Goal: Navigation & Orientation: Find specific page/section

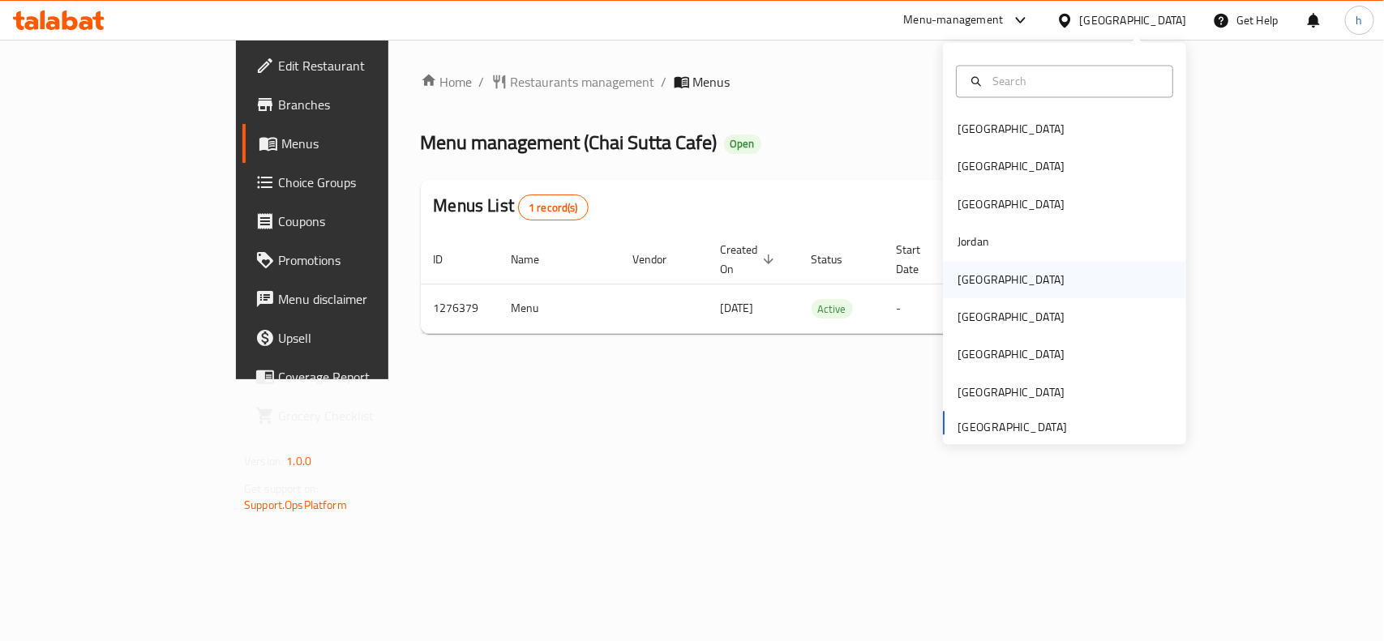
click at [969, 285] on div "[GEOGRAPHIC_DATA]" at bounding box center [1010, 280] width 107 height 18
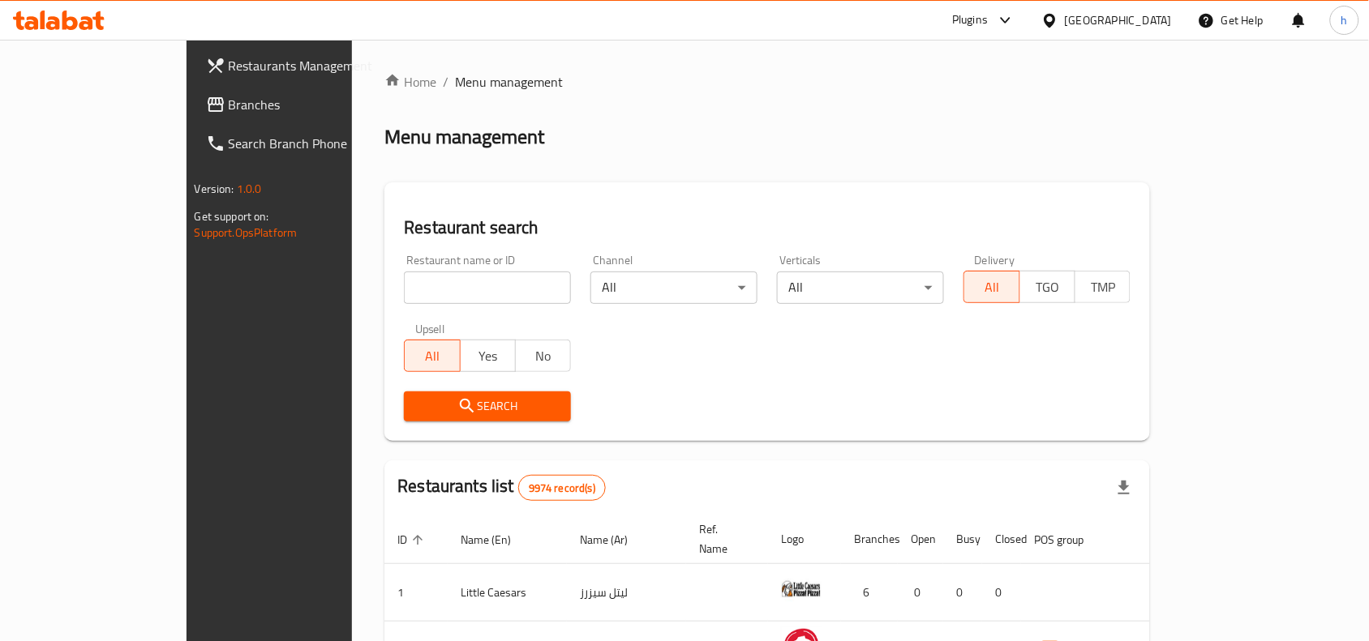
click at [769, 343] on div "Restaurant name or ID Restaurant name or ID Channel All ​ Verticals All ​ Deliv…" at bounding box center [767, 338] width 746 height 186
click at [229, 108] on span "Branches" at bounding box center [316, 104] width 174 height 19
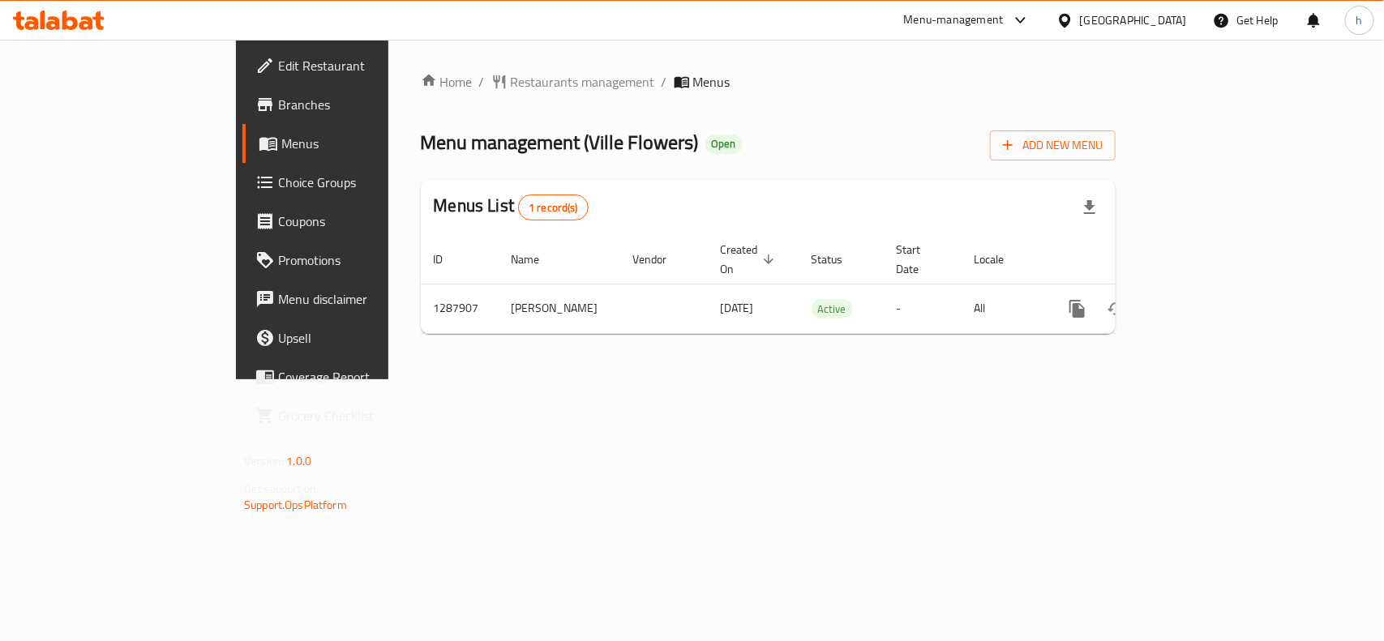
click at [1168, 18] on div "[GEOGRAPHIC_DATA]" at bounding box center [1133, 20] width 107 height 18
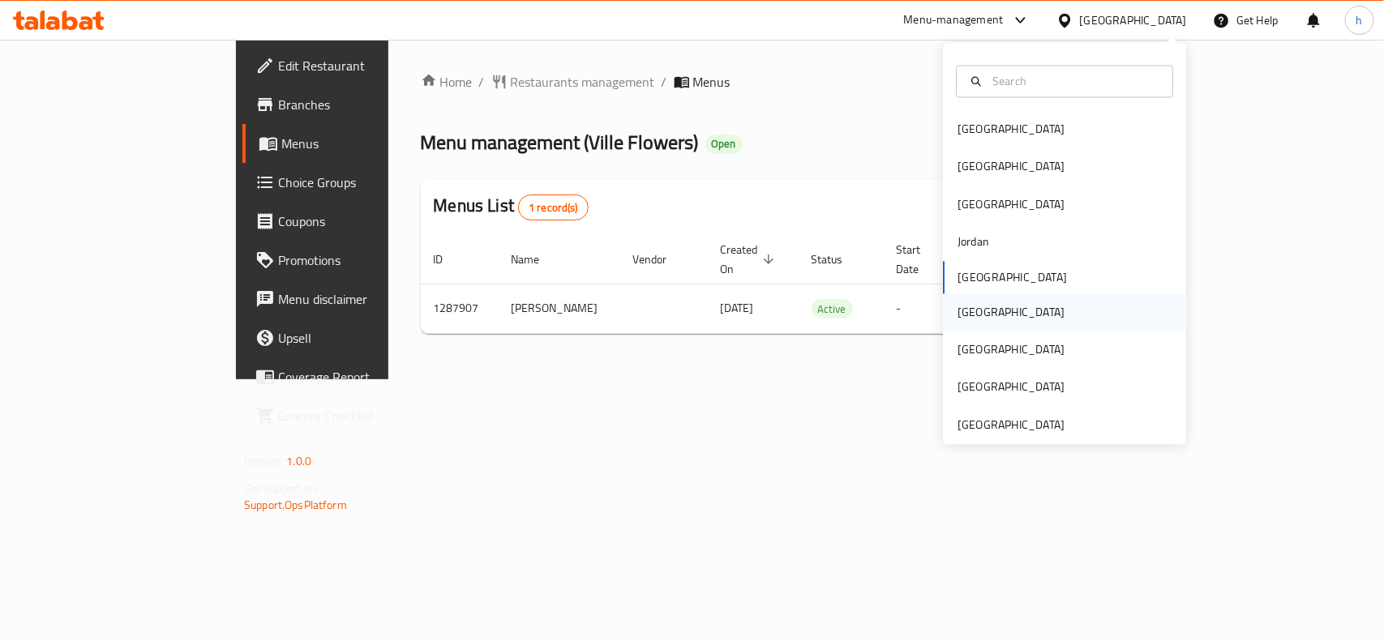
click at [973, 318] on div "[GEOGRAPHIC_DATA]" at bounding box center [1011, 311] width 133 height 37
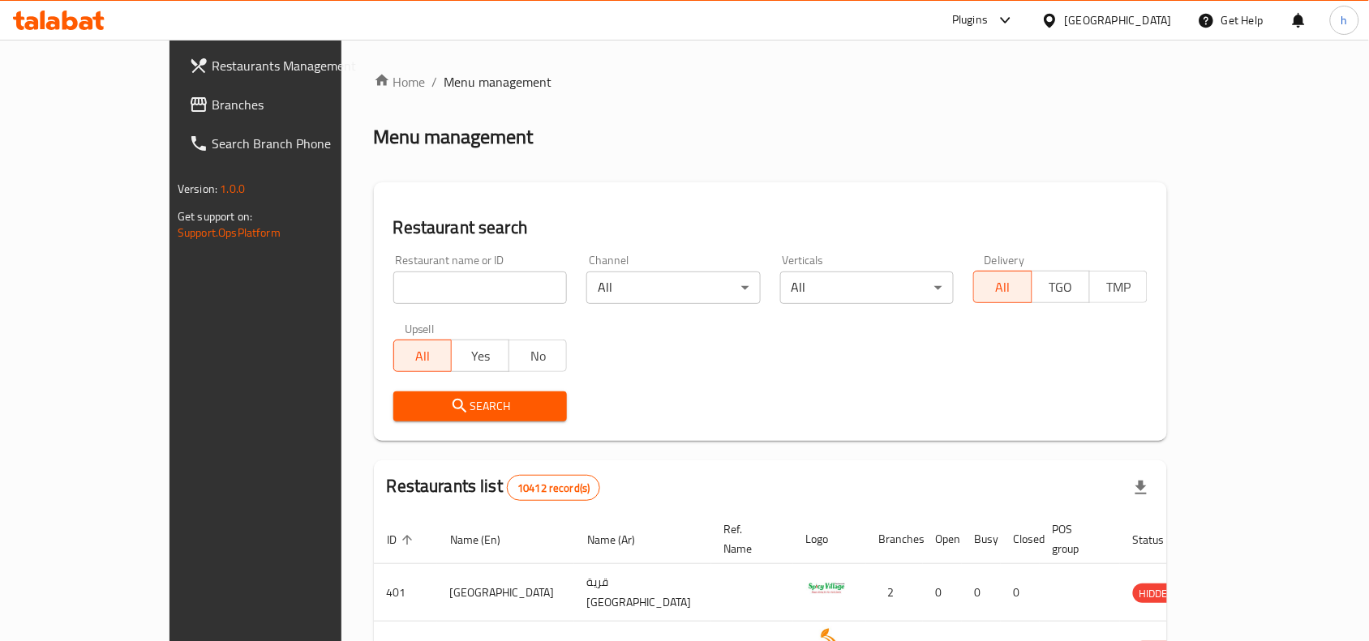
click at [212, 101] on span "Branches" at bounding box center [299, 104] width 174 height 19
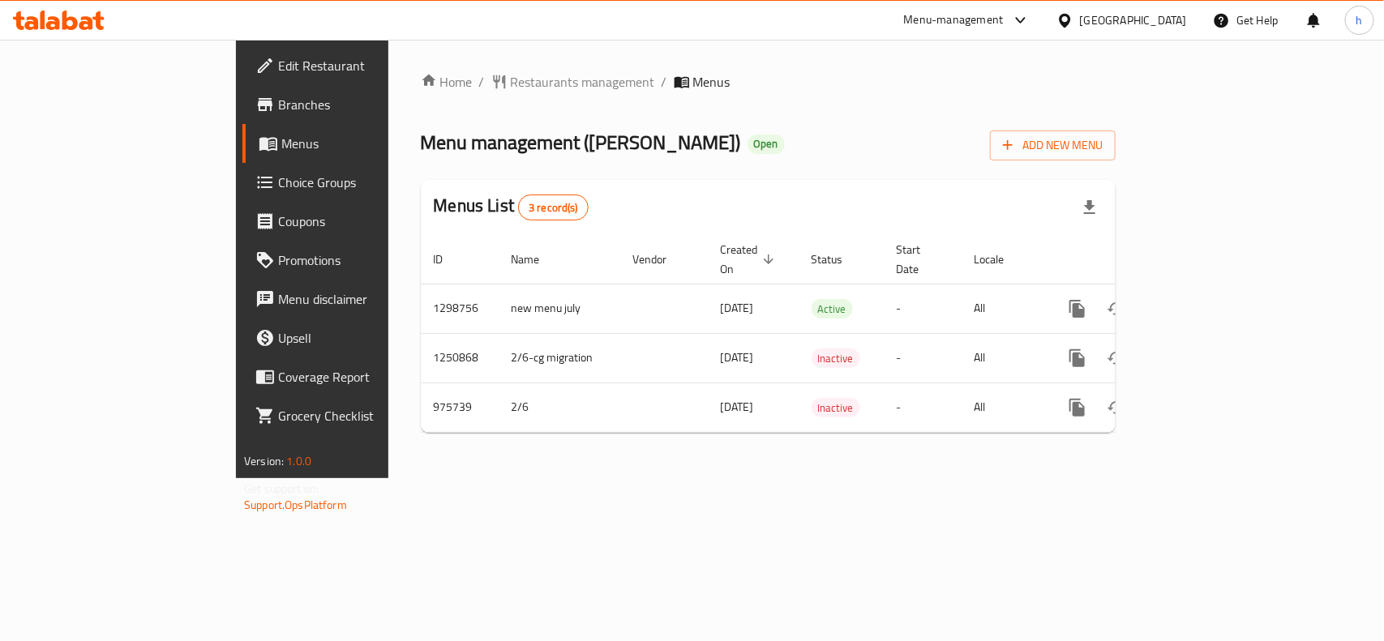
click at [1176, 19] on div "[GEOGRAPHIC_DATA]" at bounding box center [1133, 20] width 107 height 18
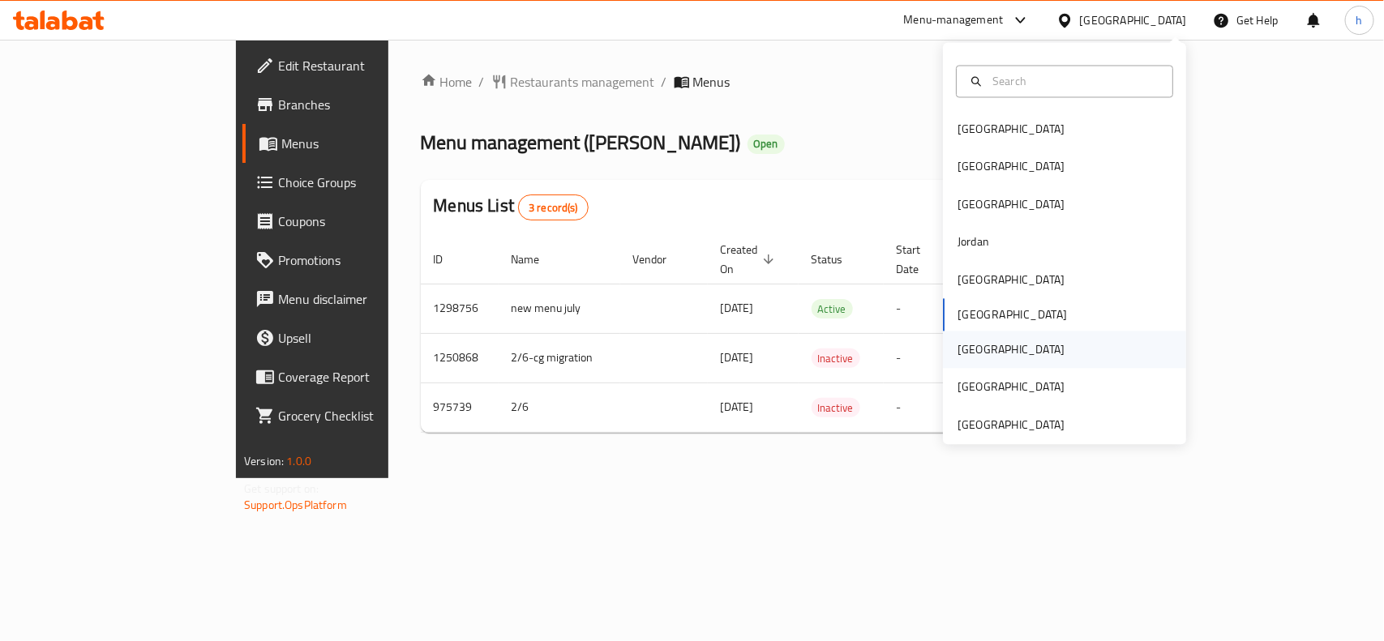
click at [969, 347] on div "[GEOGRAPHIC_DATA]" at bounding box center [1010, 350] width 107 height 18
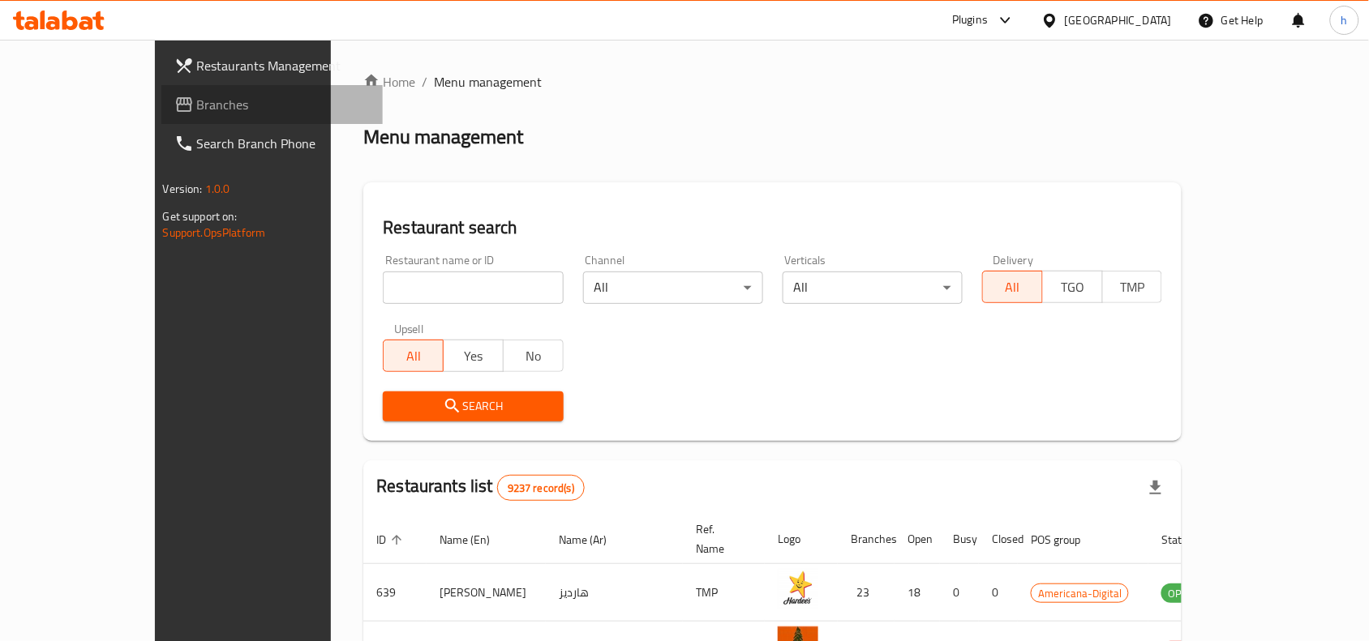
click at [197, 101] on span "Branches" at bounding box center [284, 104] width 174 height 19
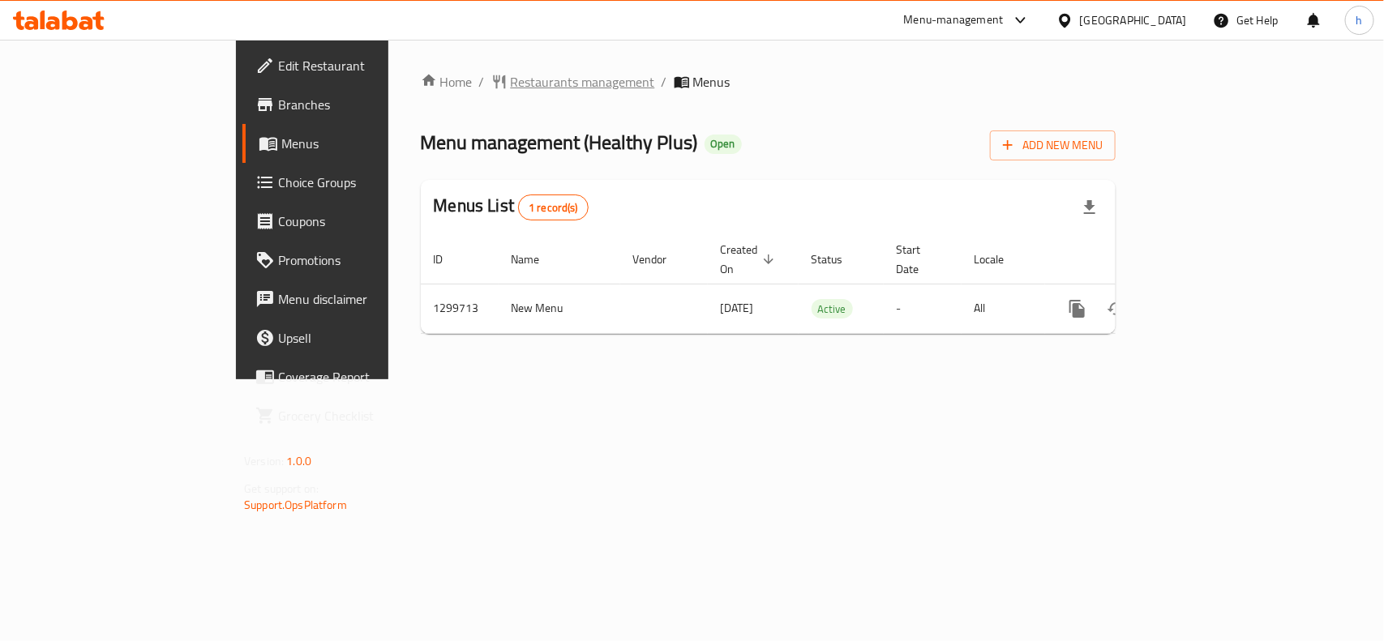
click at [511, 75] on span "Restaurants management" at bounding box center [583, 81] width 144 height 19
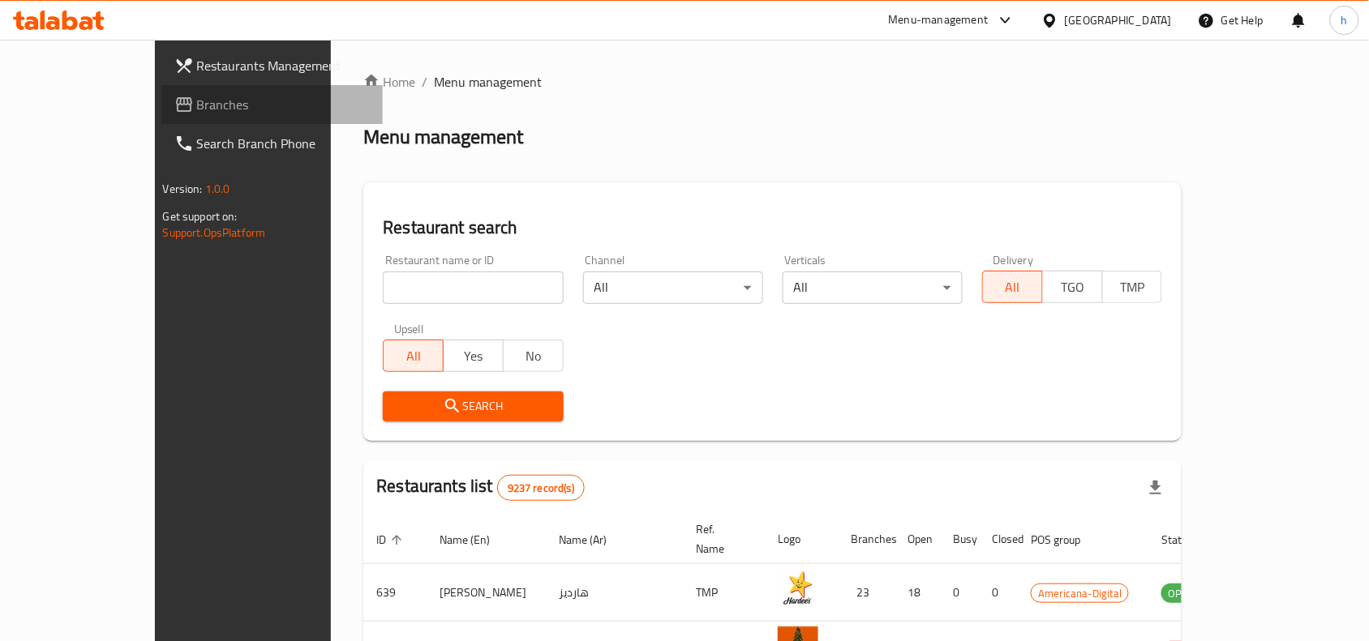
click at [197, 110] on span "Branches" at bounding box center [284, 104] width 174 height 19
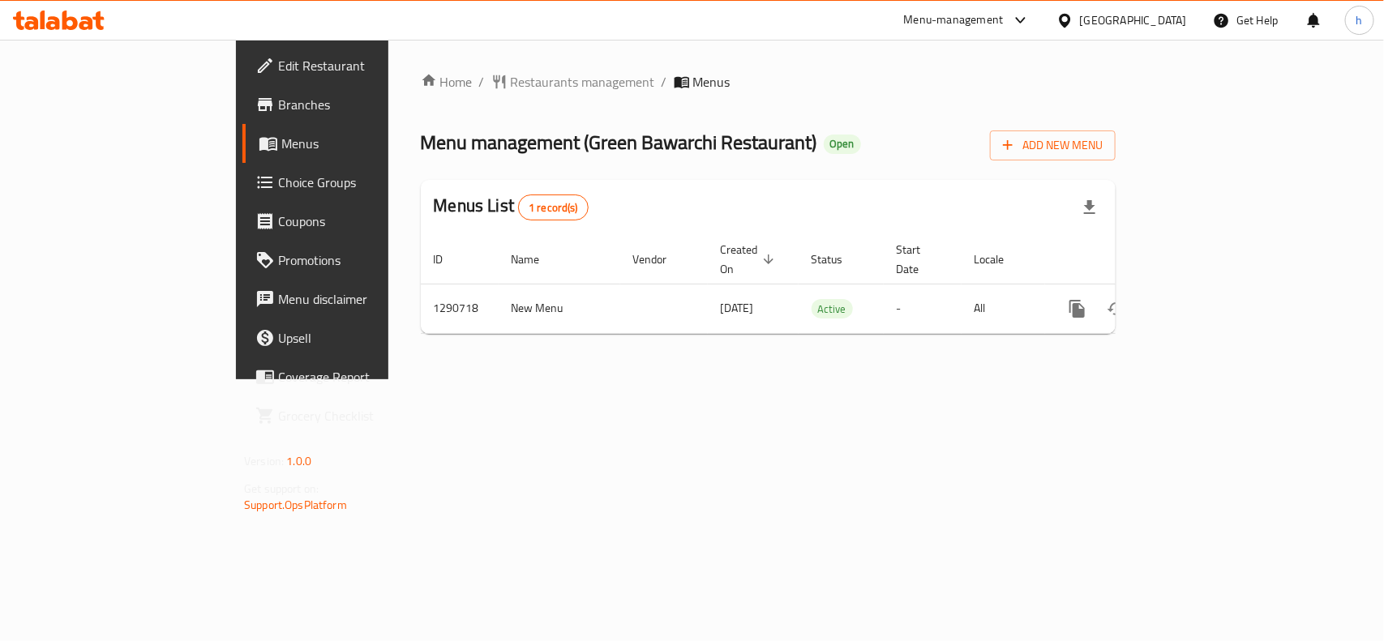
click at [783, 101] on div "Home / Restaurants management / Menus Menu management ( Green Bawarchi Restaura…" at bounding box center [768, 209] width 695 height 275
click at [511, 83] on span "Restaurants management" at bounding box center [583, 81] width 144 height 19
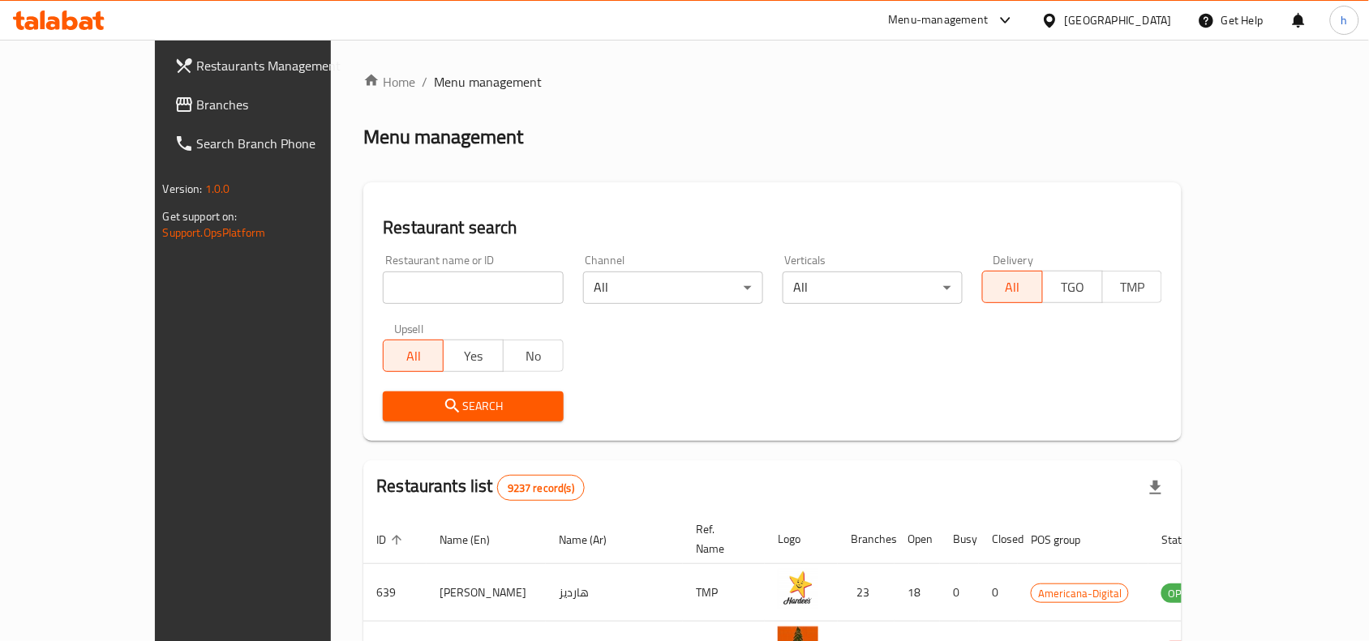
click at [197, 106] on span "Branches" at bounding box center [284, 104] width 174 height 19
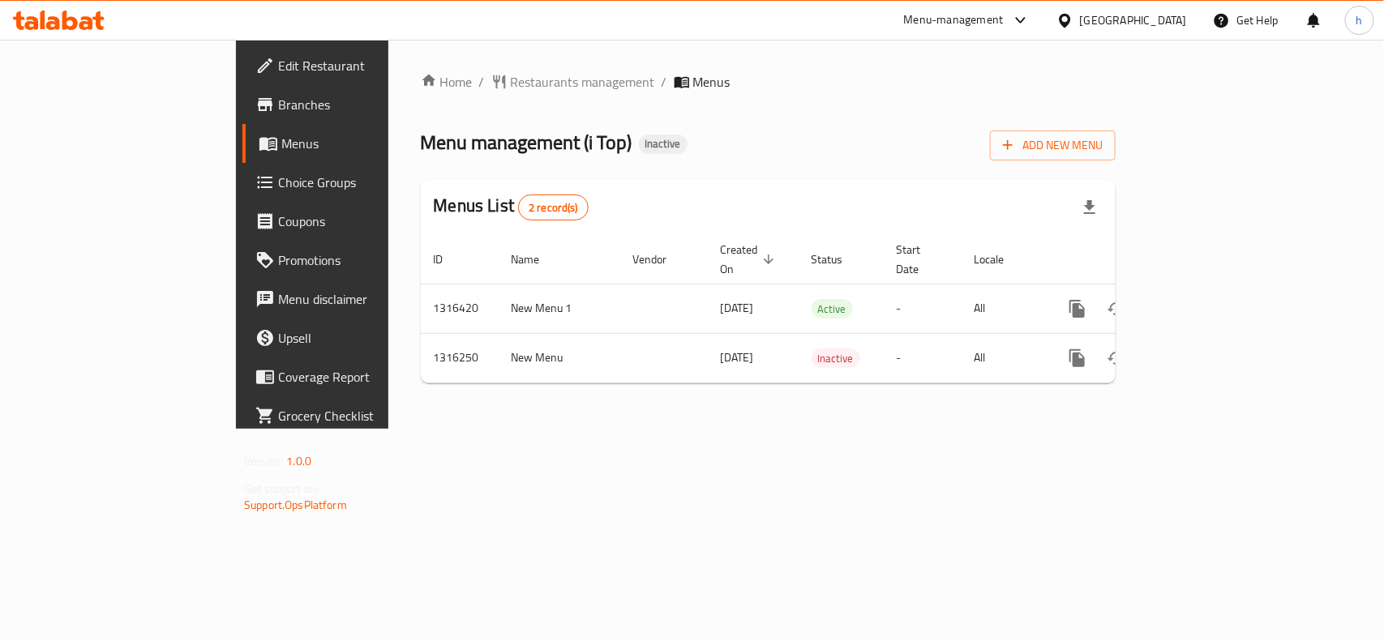
click at [1166, 24] on div "[GEOGRAPHIC_DATA]" at bounding box center [1133, 20] width 107 height 18
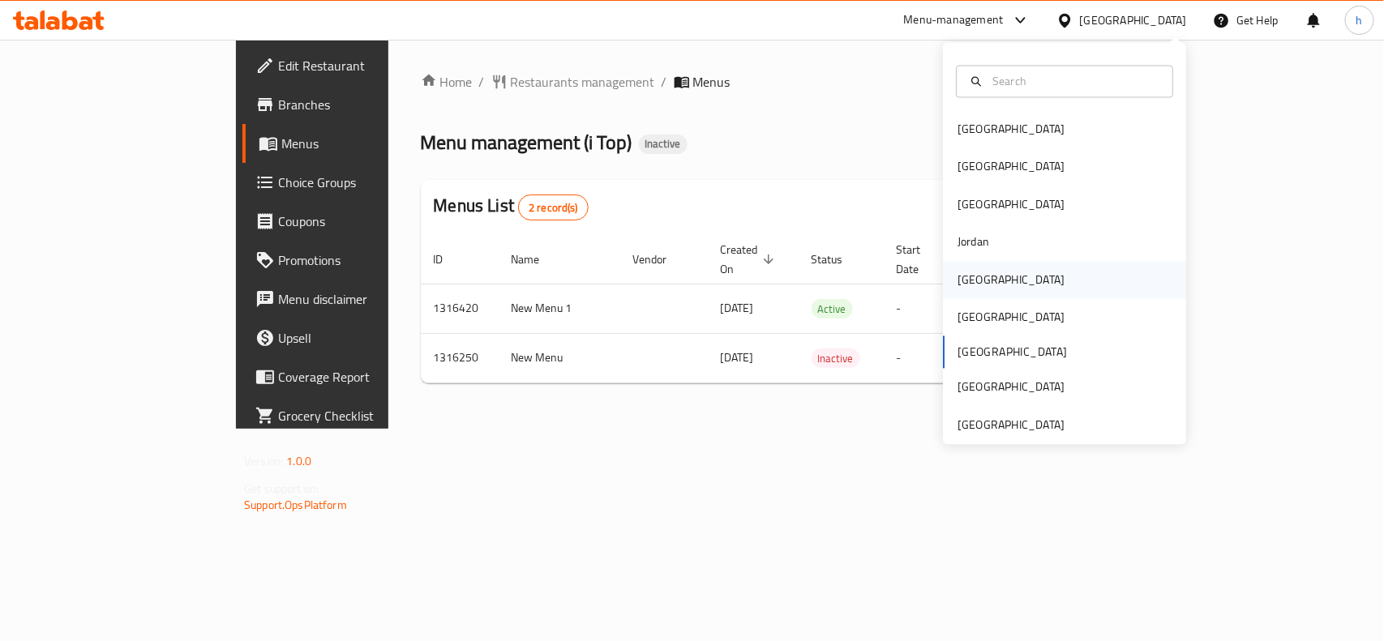
click at [989, 278] on div "[GEOGRAPHIC_DATA]" at bounding box center [1011, 279] width 133 height 37
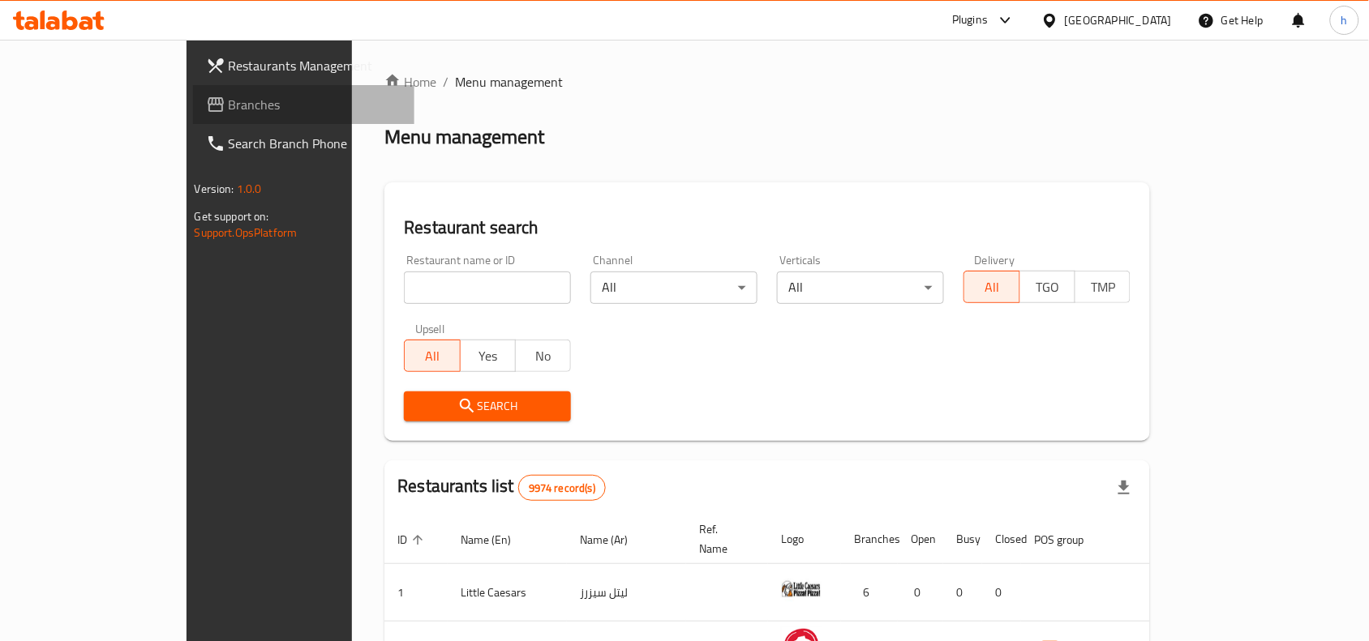
click at [229, 106] on span "Branches" at bounding box center [316, 104] width 174 height 19
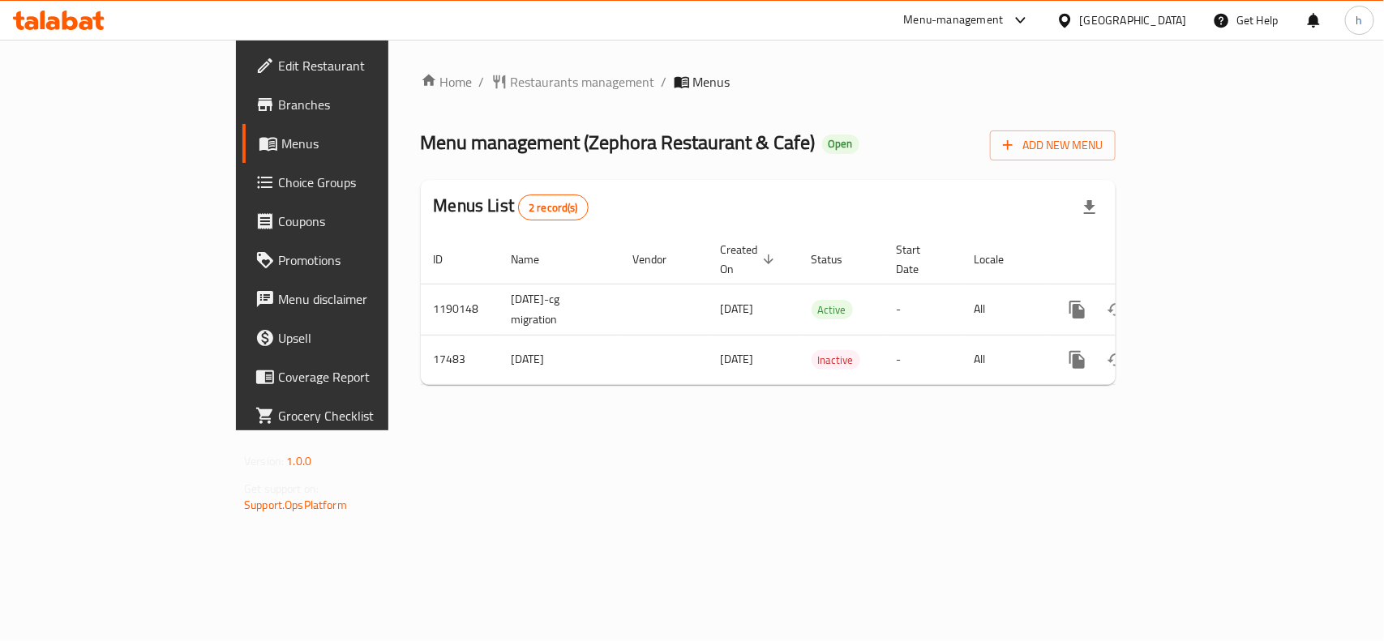
click at [1162, 27] on div "[GEOGRAPHIC_DATA]" at bounding box center [1133, 20] width 107 height 18
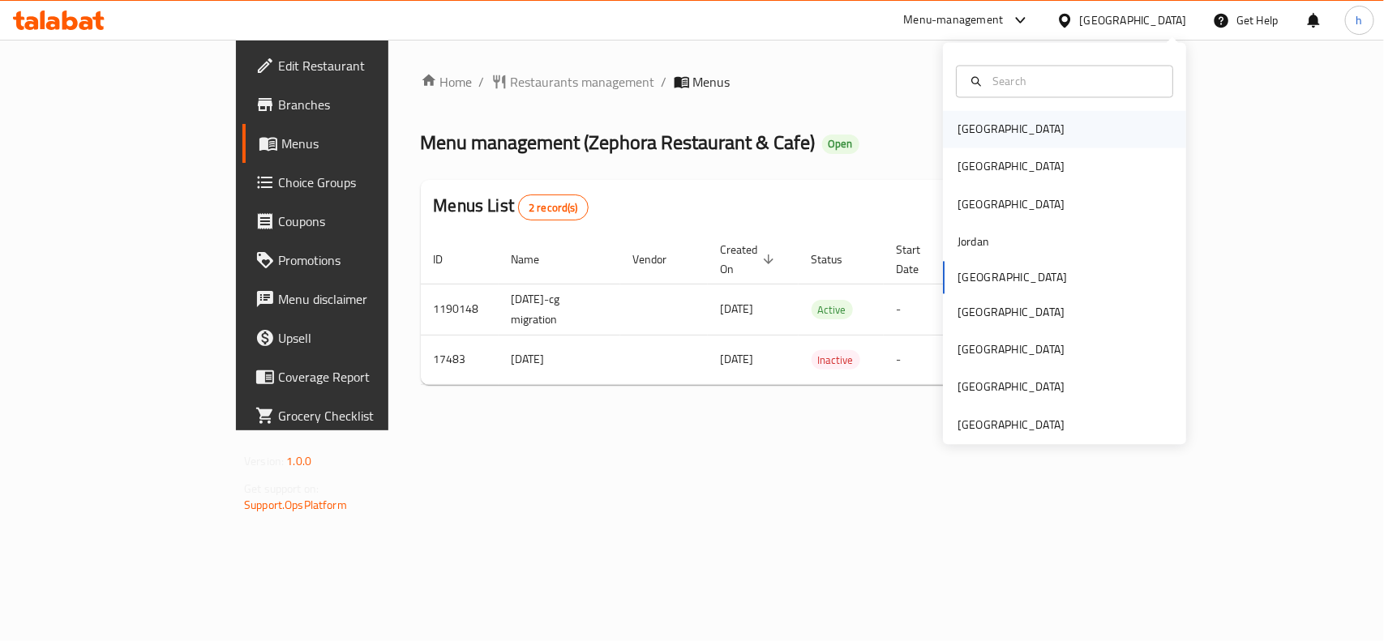
click at [961, 111] on div "[GEOGRAPHIC_DATA]" at bounding box center [1011, 129] width 133 height 37
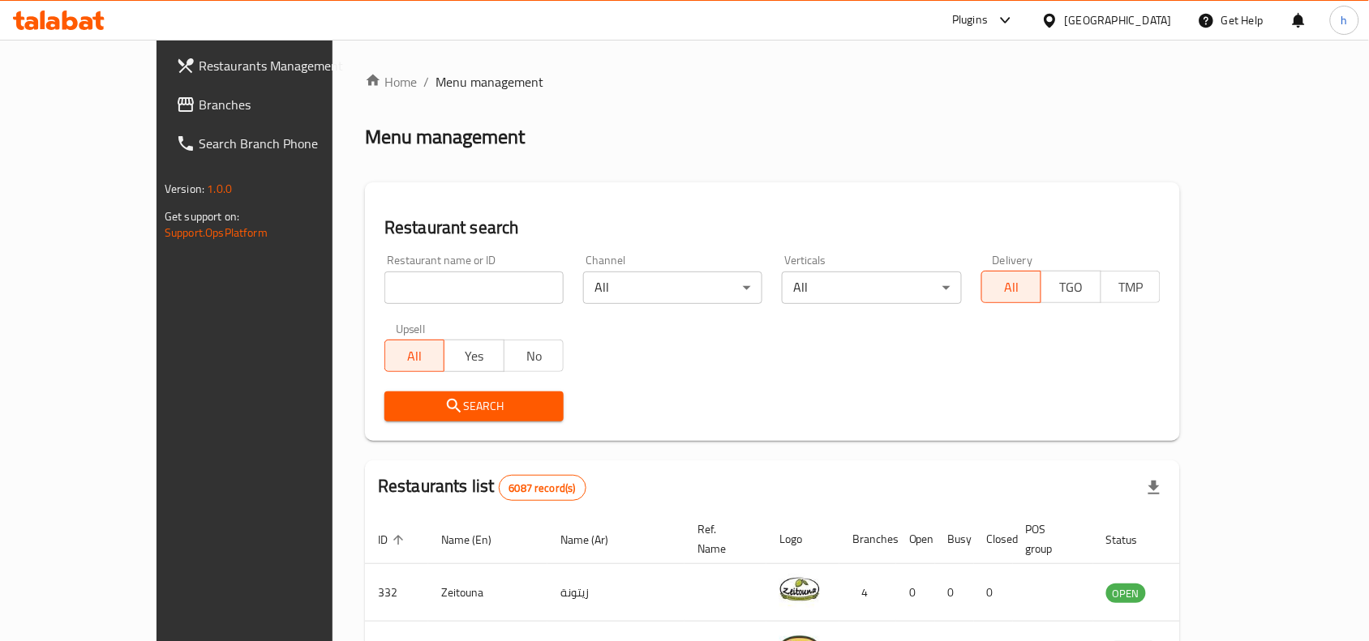
click at [199, 100] on span "Branches" at bounding box center [286, 104] width 174 height 19
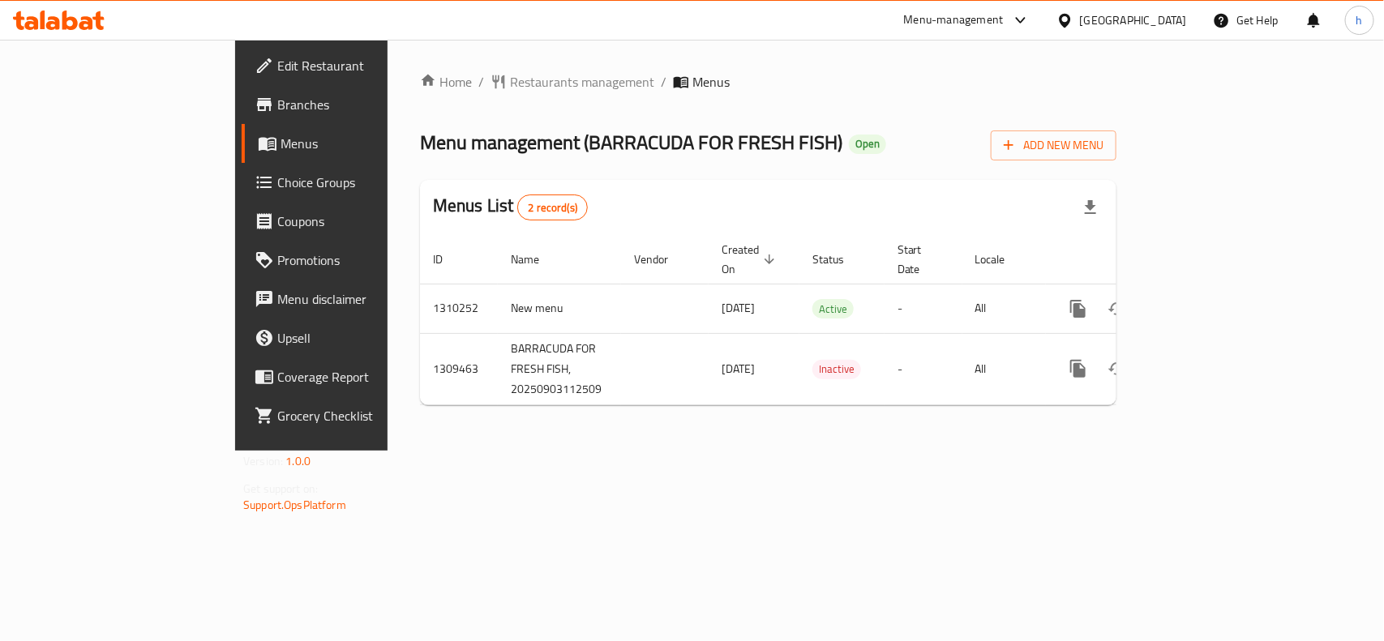
click at [1181, 19] on div "Bahrain" at bounding box center [1133, 20] width 107 height 18
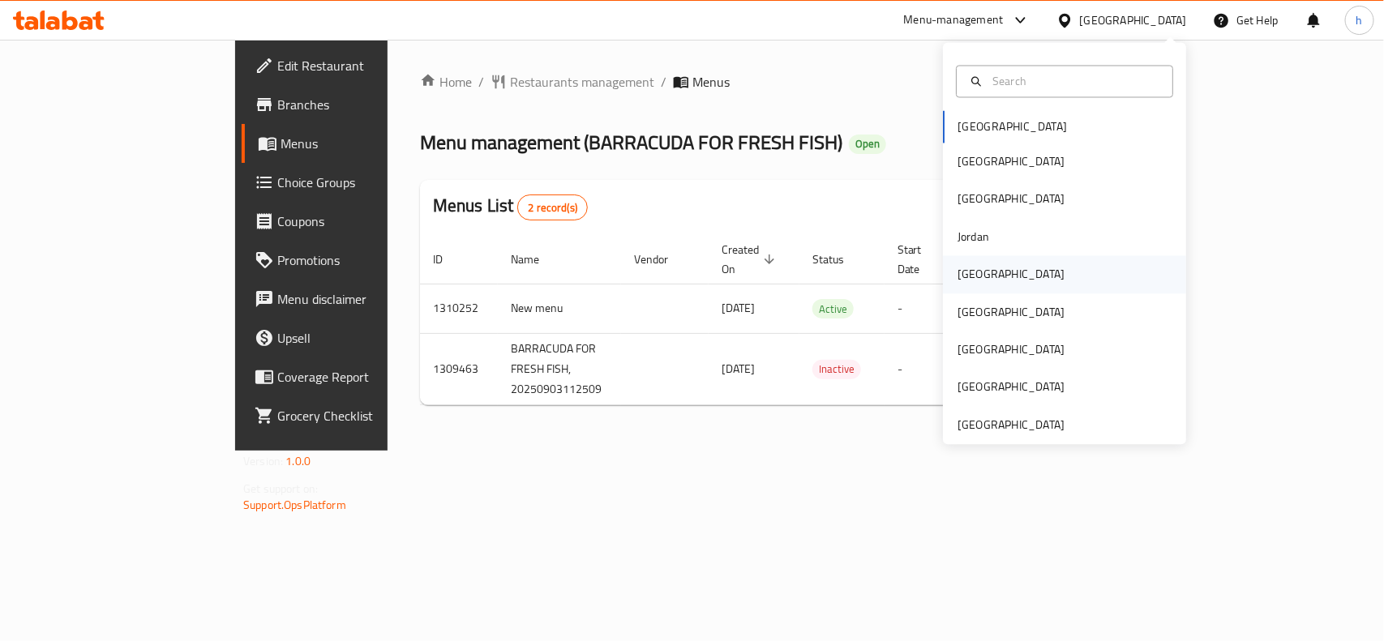
click at [978, 278] on div "Kuwait" at bounding box center [1011, 274] width 133 height 37
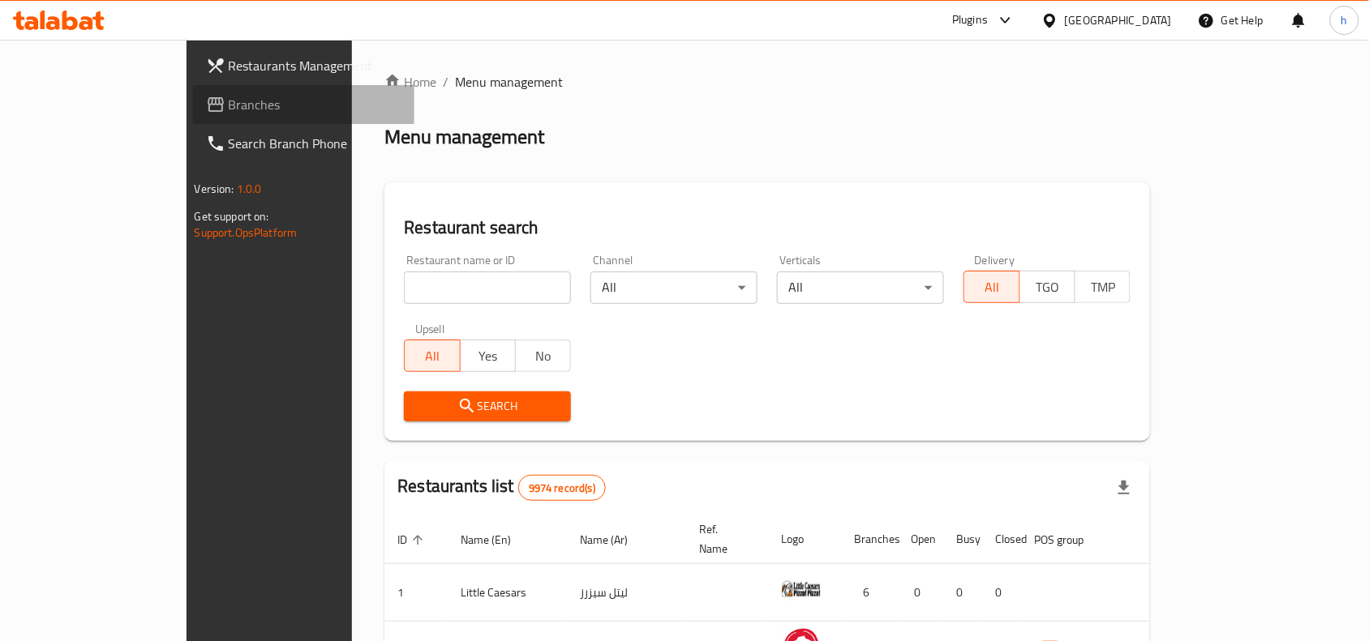
click at [229, 99] on span "Branches" at bounding box center [316, 104] width 174 height 19
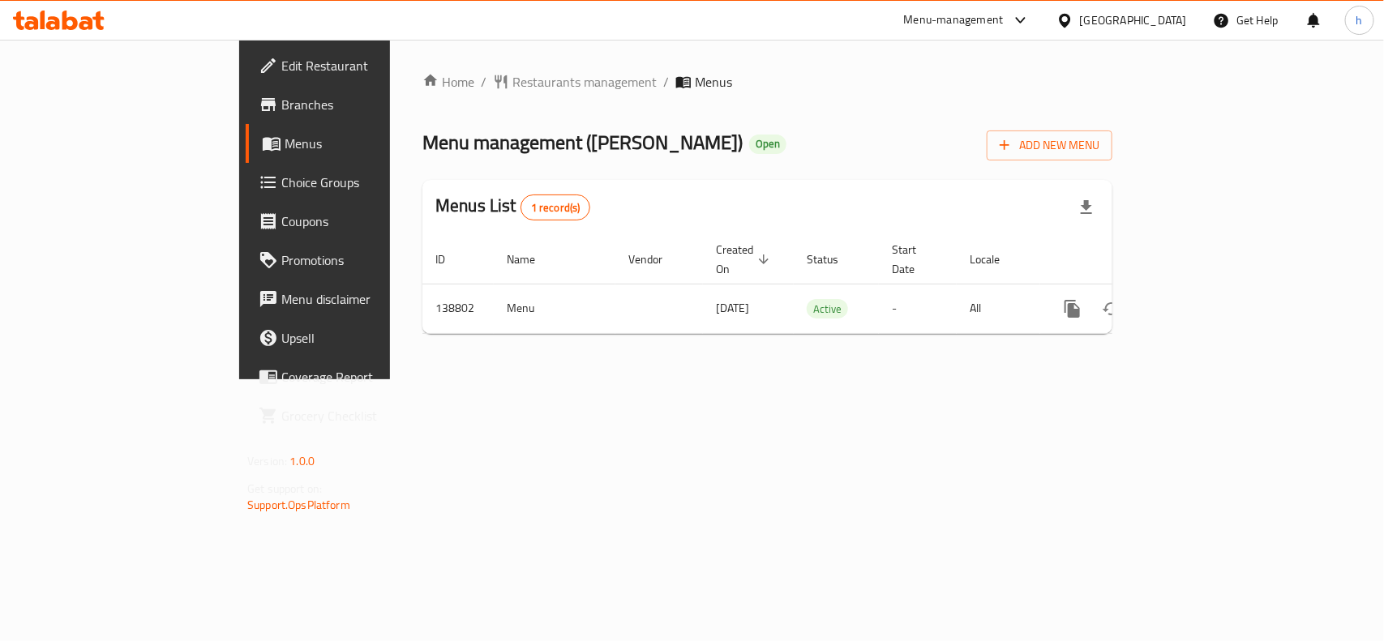
click at [1186, 6] on div "Kuwait" at bounding box center [1121, 20] width 156 height 39
click at [1158, 19] on div "Kuwait" at bounding box center [1133, 20] width 107 height 18
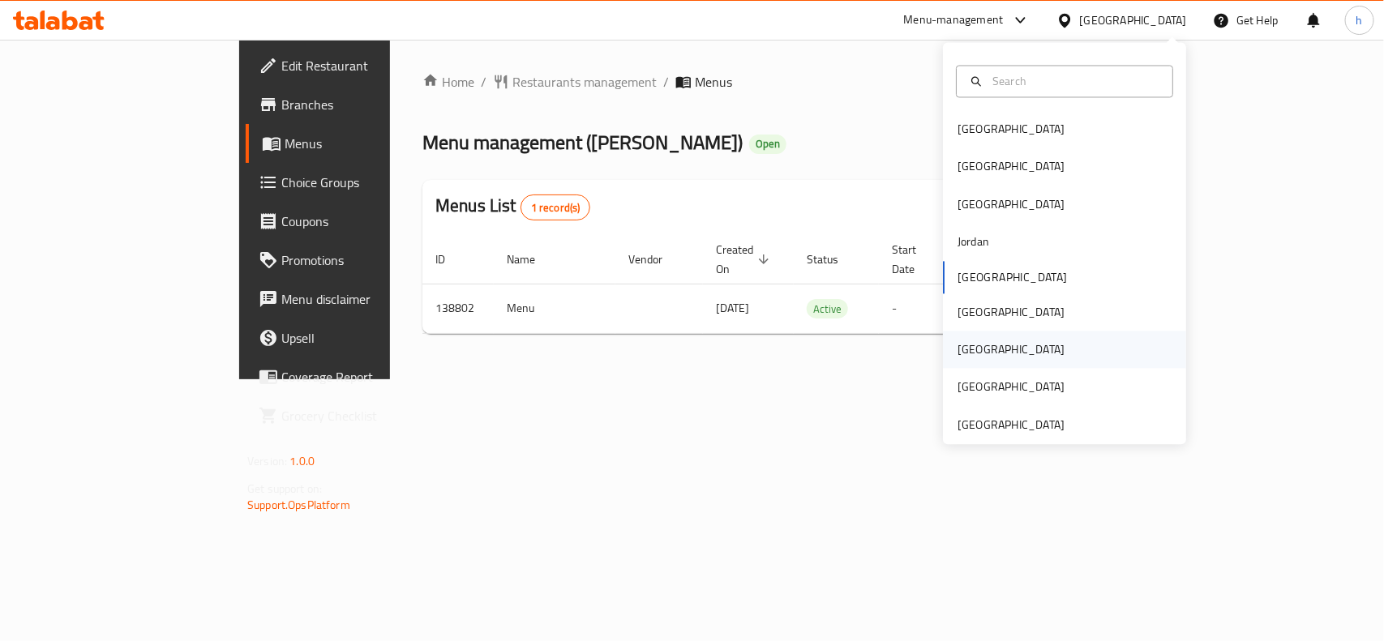
click at [967, 345] on div "[GEOGRAPHIC_DATA]" at bounding box center [1010, 350] width 107 height 18
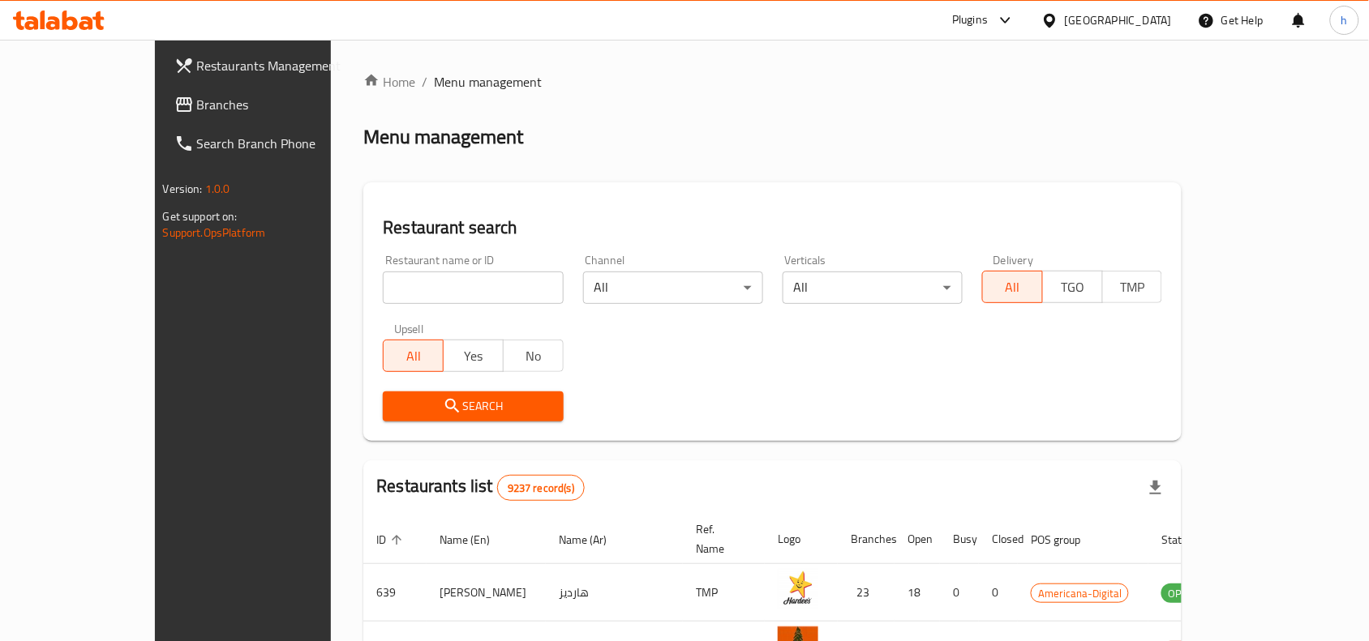
click at [197, 100] on span "Branches" at bounding box center [284, 104] width 174 height 19
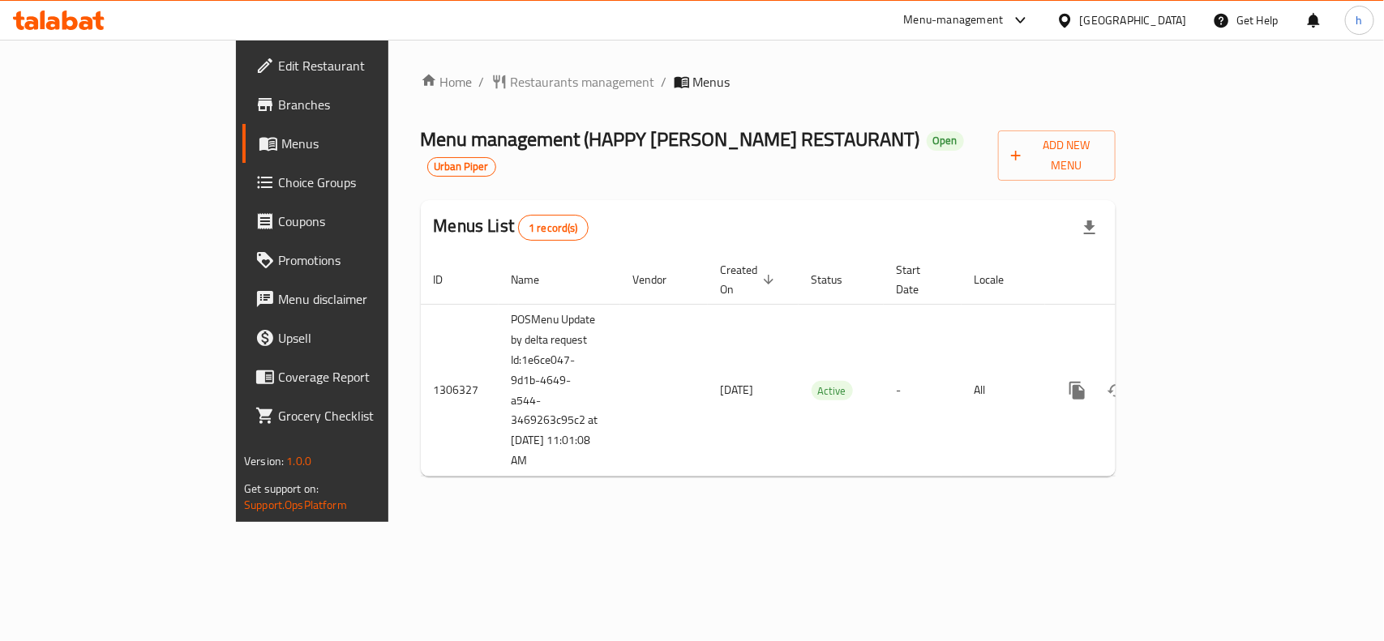
click at [779, 88] on ol "Home / Restaurants management / Menus" at bounding box center [768, 81] width 695 height 19
click at [511, 79] on span "Restaurants management" at bounding box center [583, 81] width 144 height 19
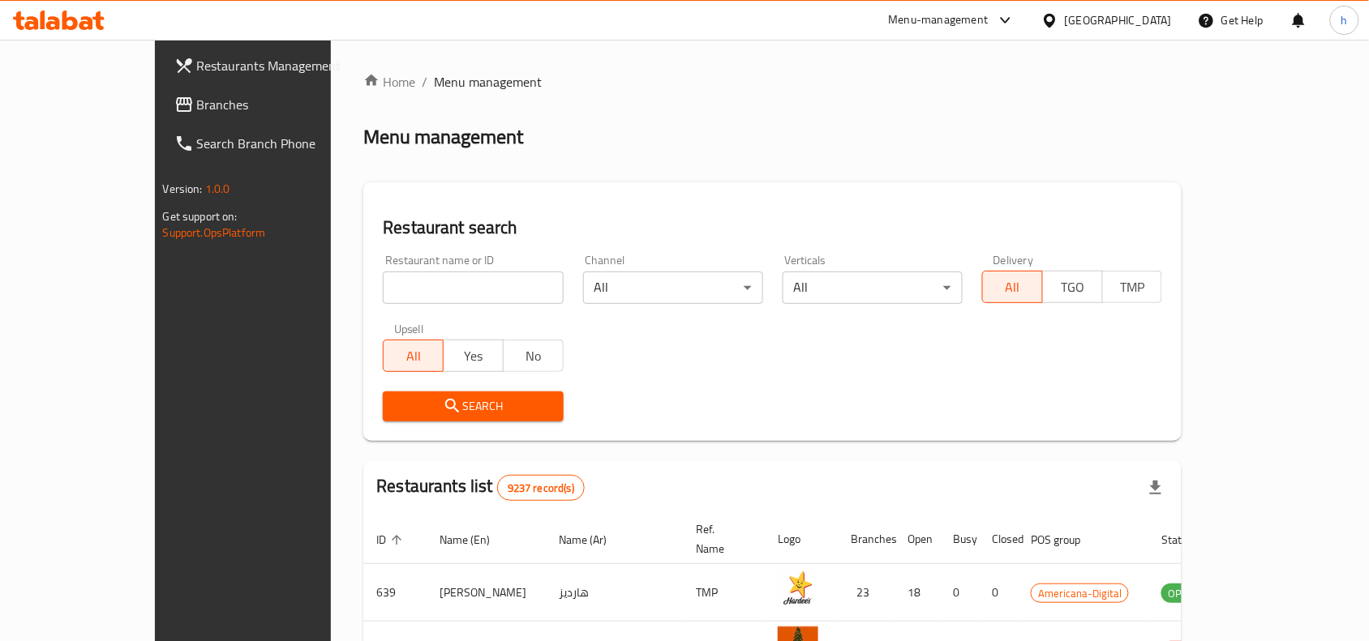
click at [383, 302] on input "search" at bounding box center [473, 288] width 180 height 32
paste input "704036"
type input "704036"
click button "Search" at bounding box center [473, 407] width 180 height 30
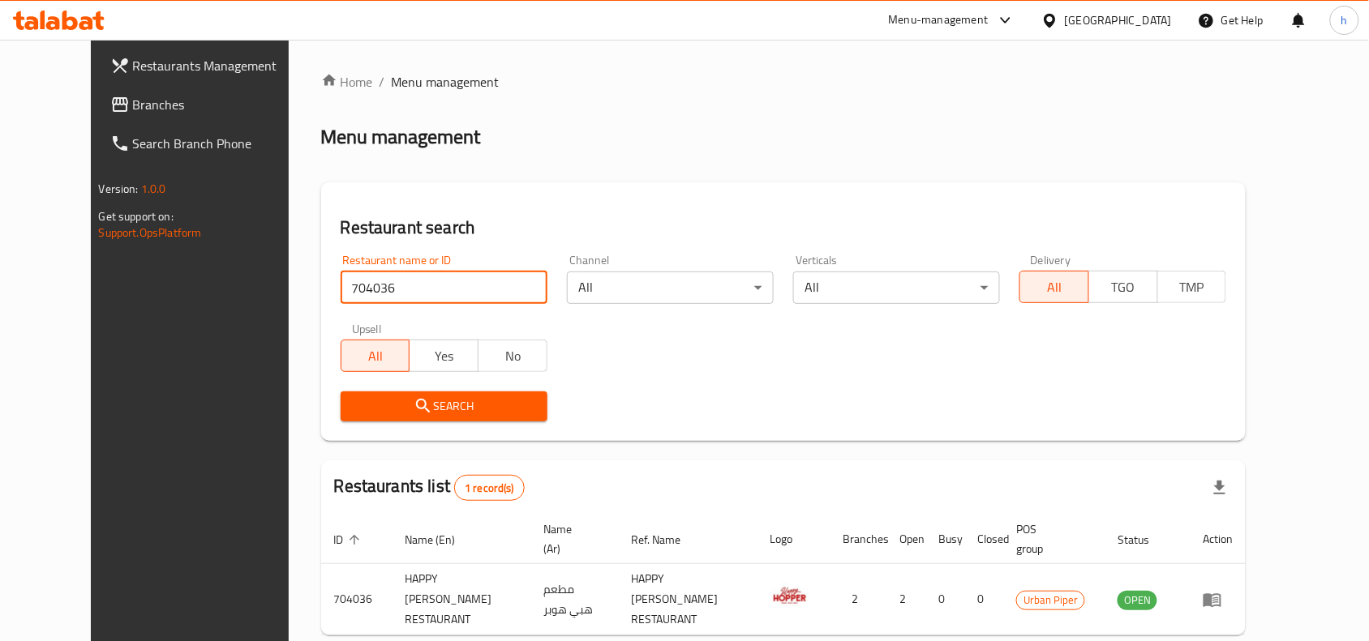
click at [819, 147] on div "Menu management" at bounding box center [783, 137] width 925 height 26
click at [133, 102] on span "Branches" at bounding box center [220, 104] width 174 height 19
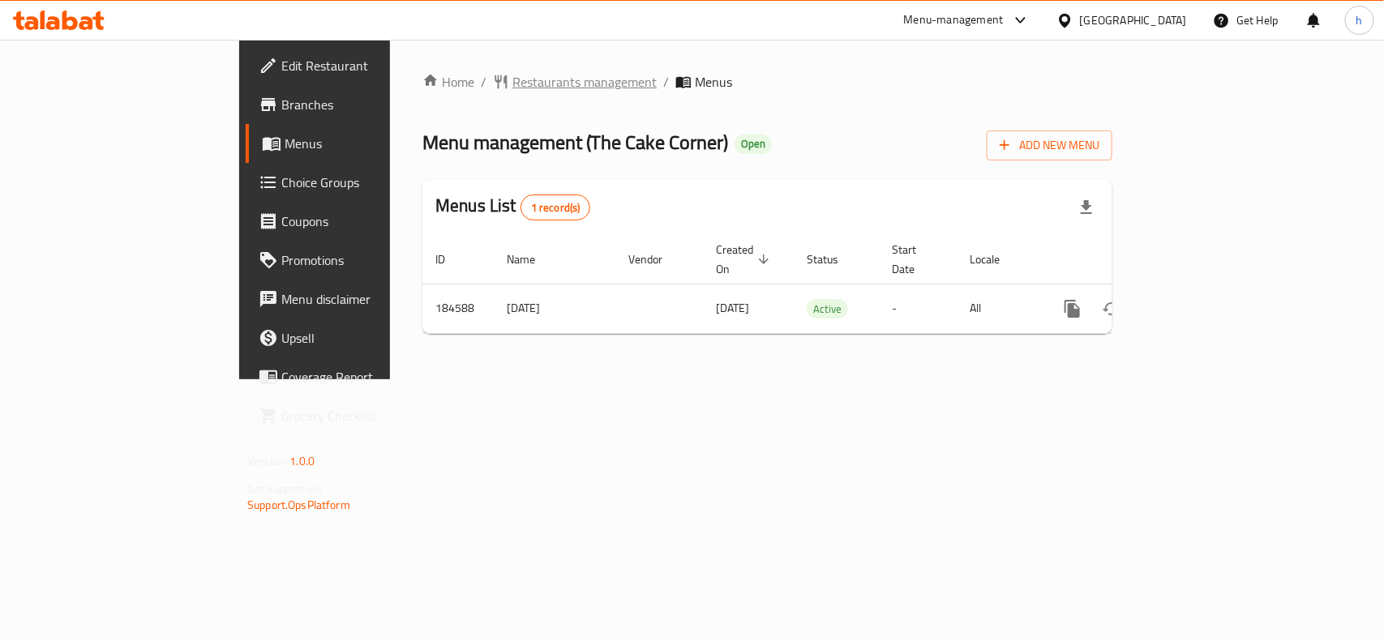
click at [512, 88] on span "Restaurants management" at bounding box center [584, 81] width 144 height 19
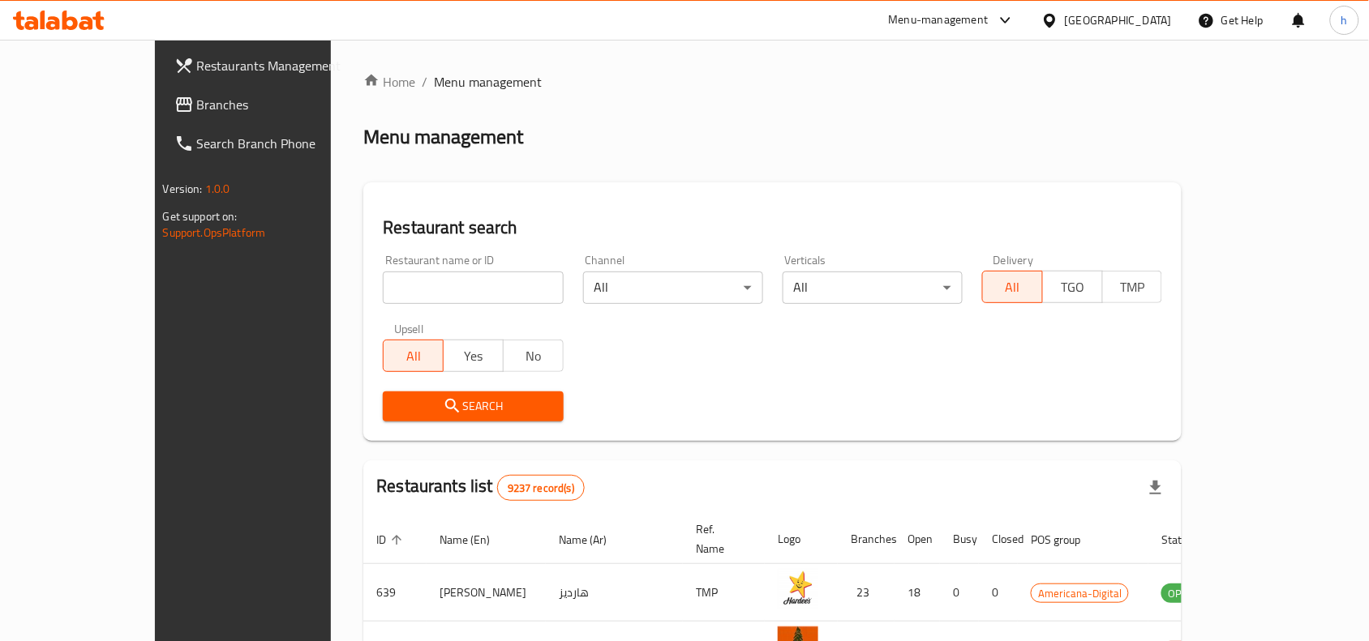
click at [197, 99] on span "Branches" at bounding box center [284, 104] width 174 height 19
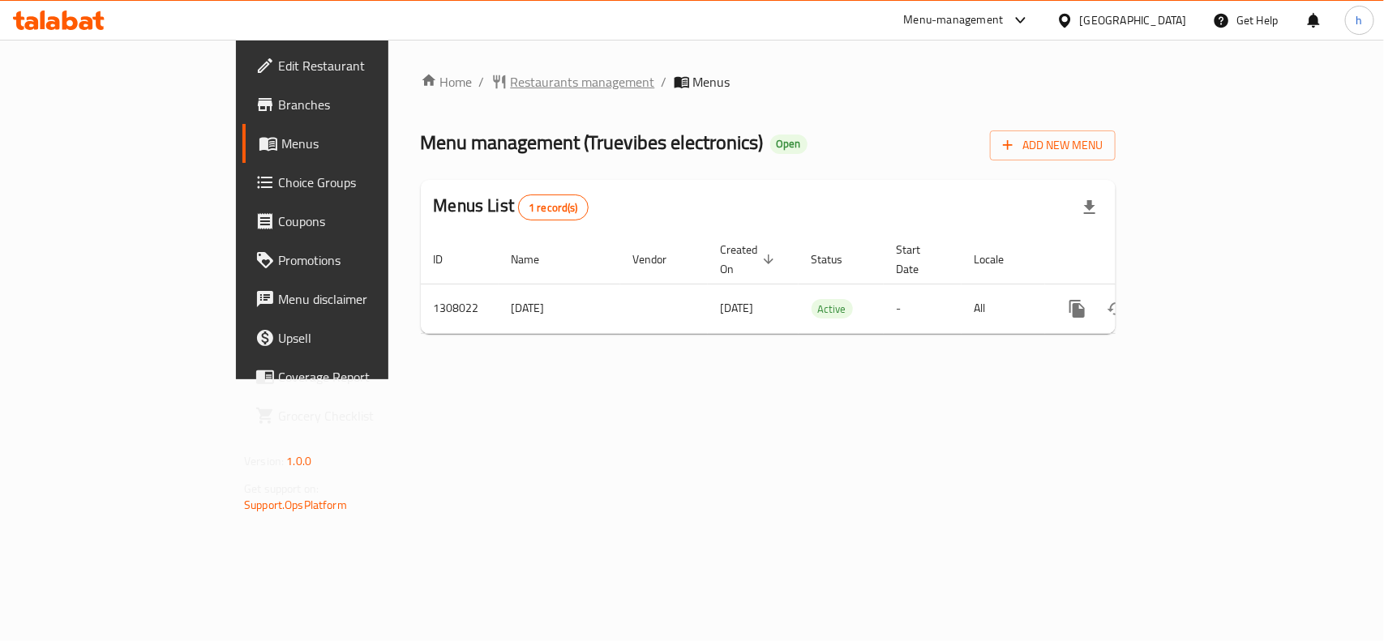
click at [511, 79] on span "Restaurants management" at bounding box center [583, 81] width 144 height 19
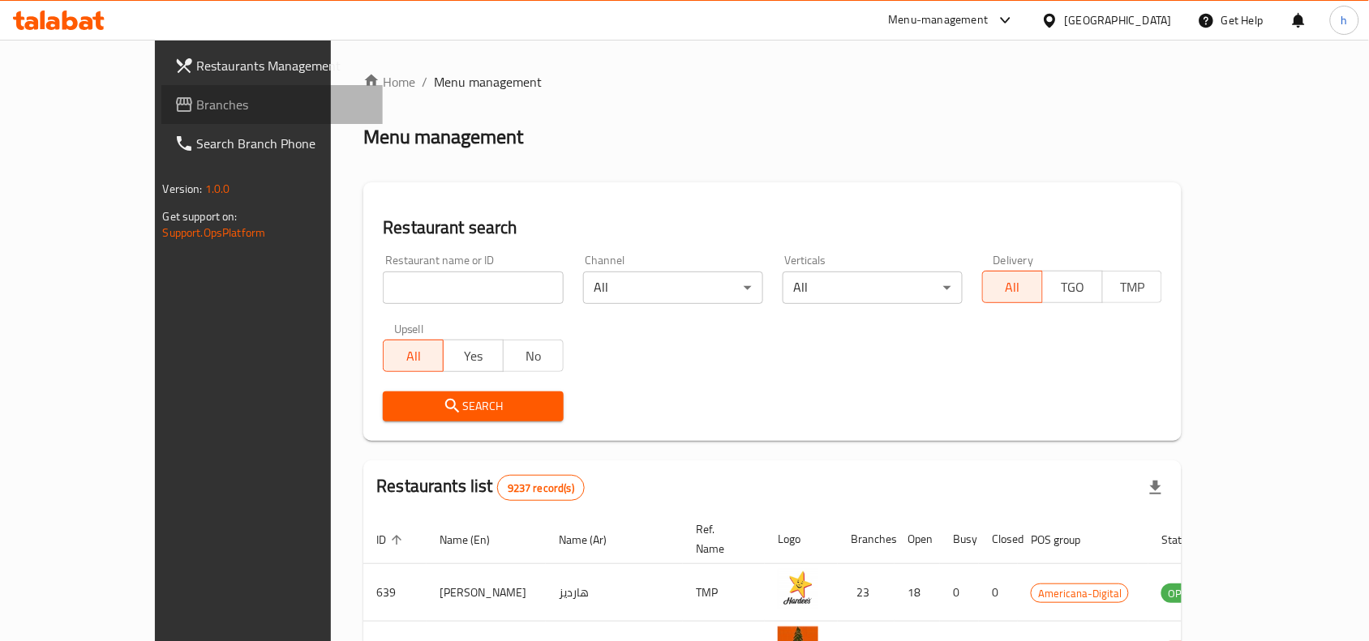
click at [197, 104] on span "Branches" at bounding box center [284, 104] width 174 height 19
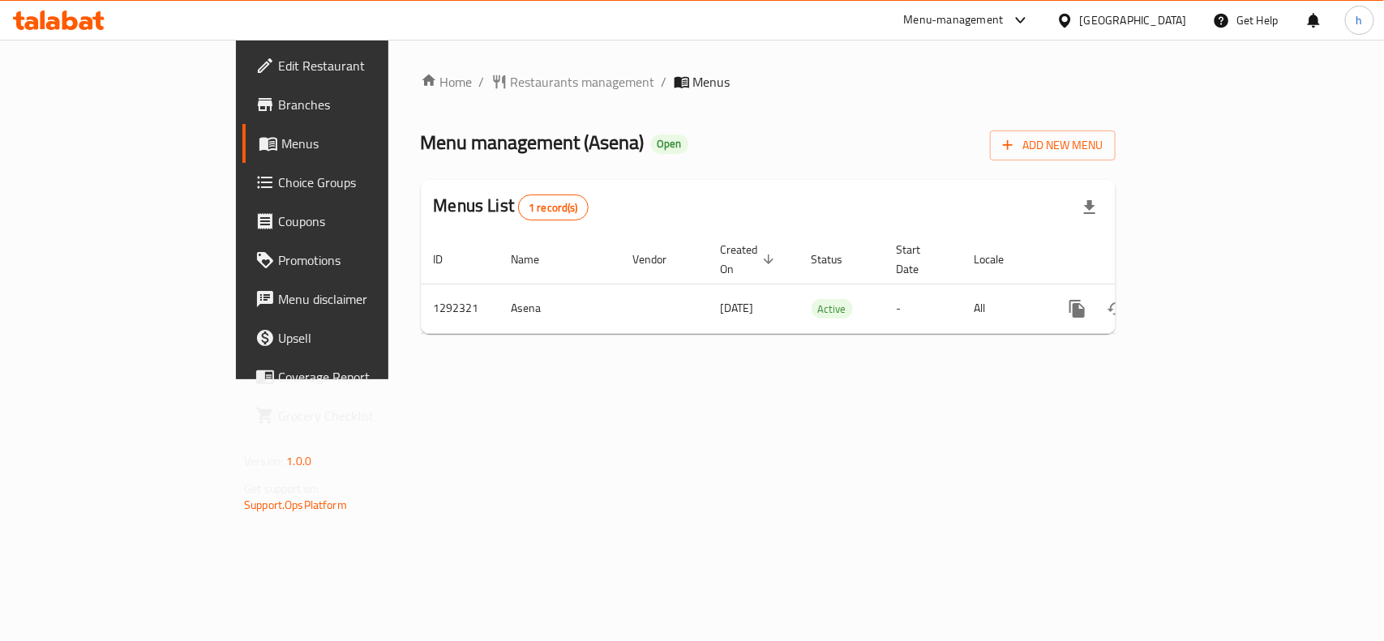
click at [1162, 11] on div "[GEOGRAPHIC_DATA]" at bounding box center [1133, 20] width 107 height 18
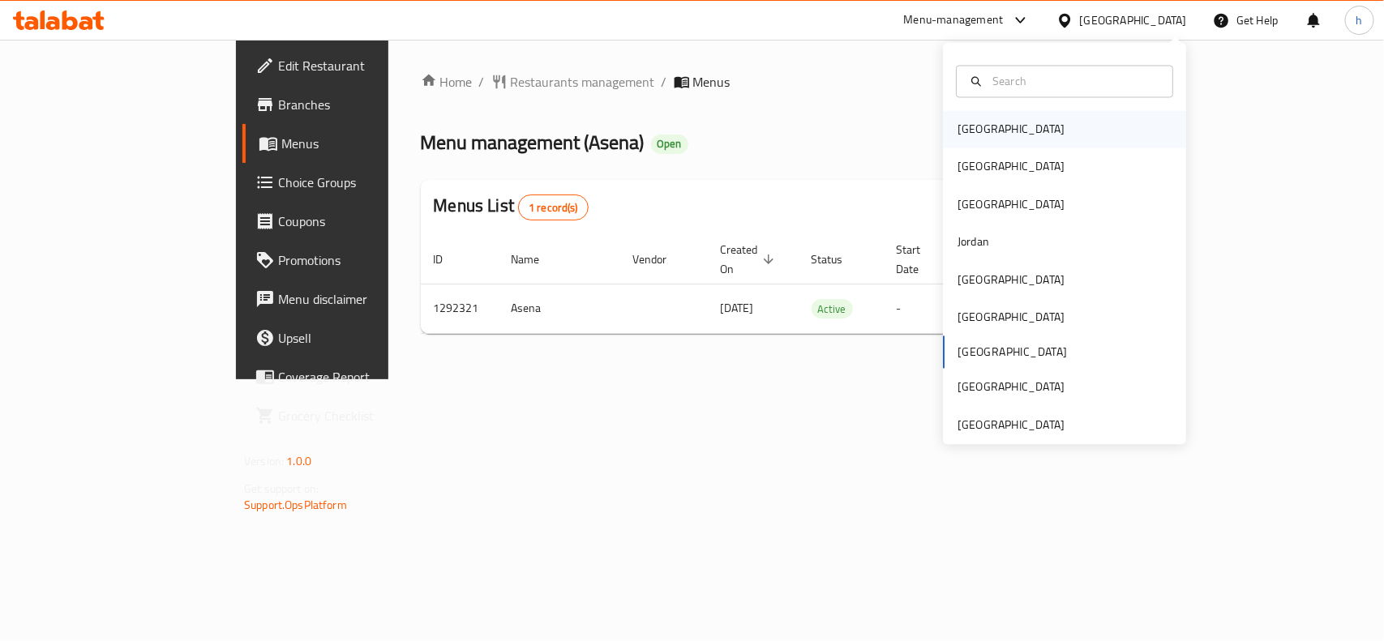
click at [970, 126] on div "[GEOGRAPHIC_DATA]" at bounding box center [1010, 130] width 107 height 18
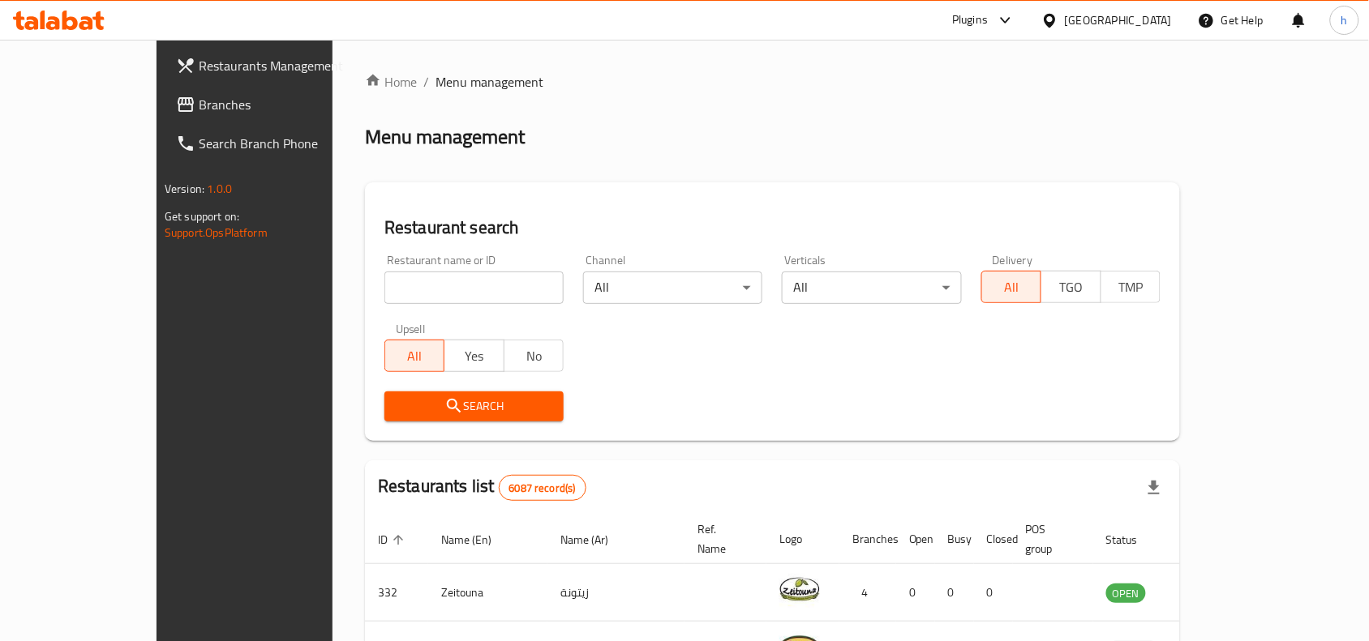
click at [199, 99] on span "Branches" at bounding box center [286, 104] width 174 height 19
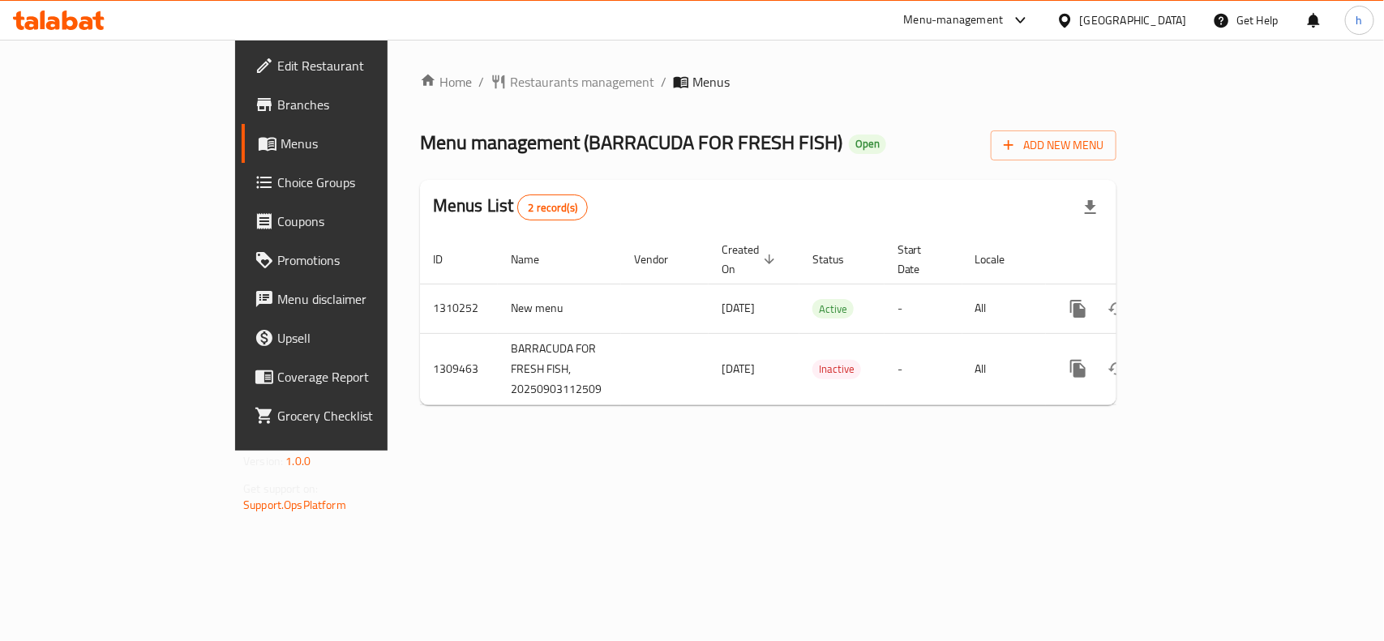
click at [1153, 19] on div "[GEOGRAPHIC_DATA]" at bounding box center [1133, 20] width 107 height 18
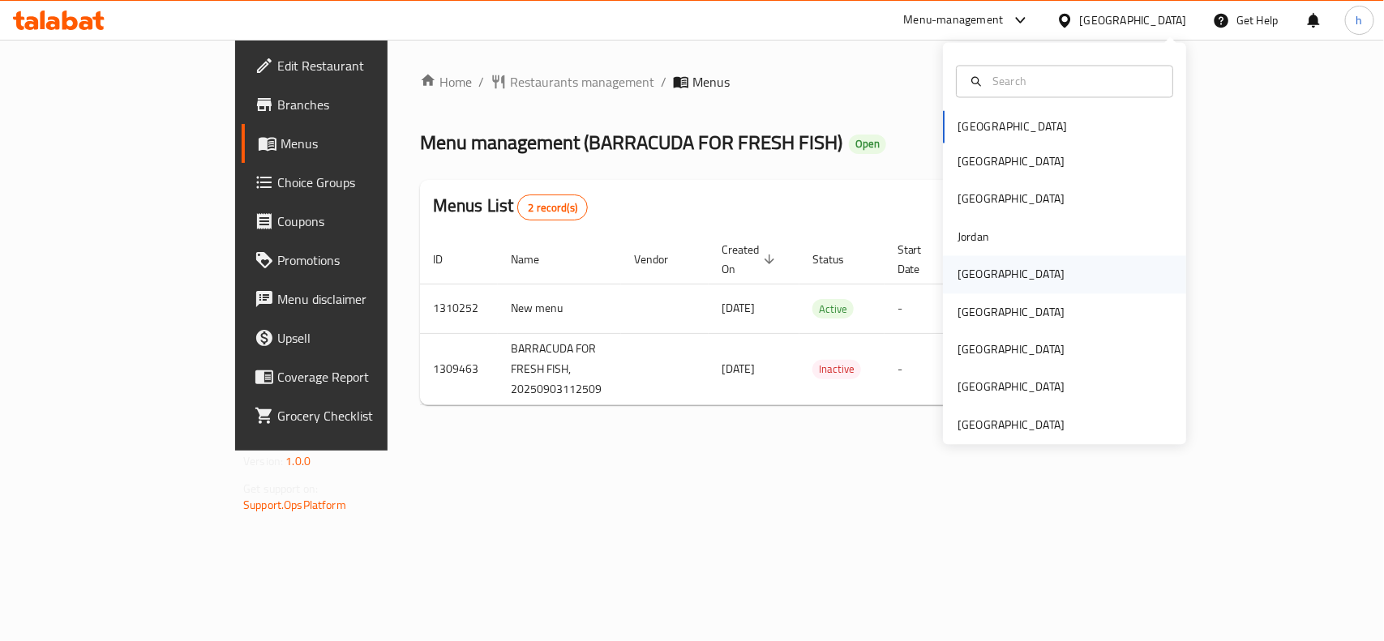
click at [979, 266] on div "[GEOGRAPHIC_DATA]" at bounding box center [1011, 274] width 133 height 37
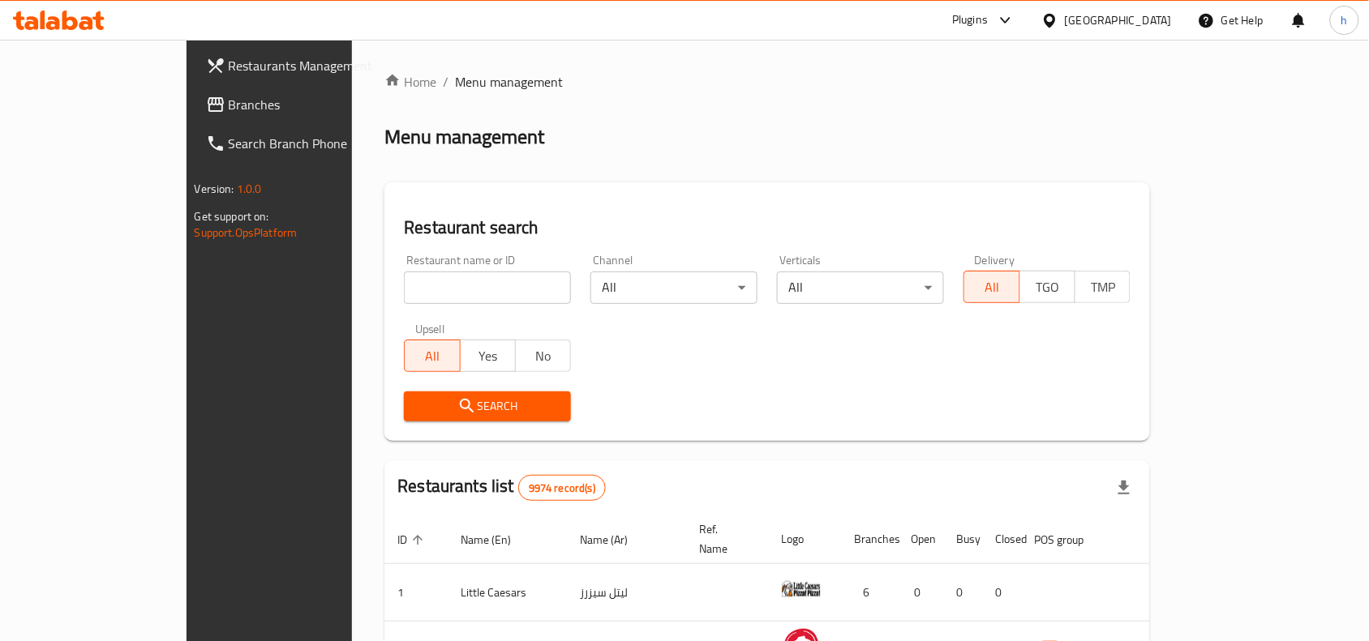
click at [229, 104] on span "Branches" at bounding box center [316, 104] width 174 height 19
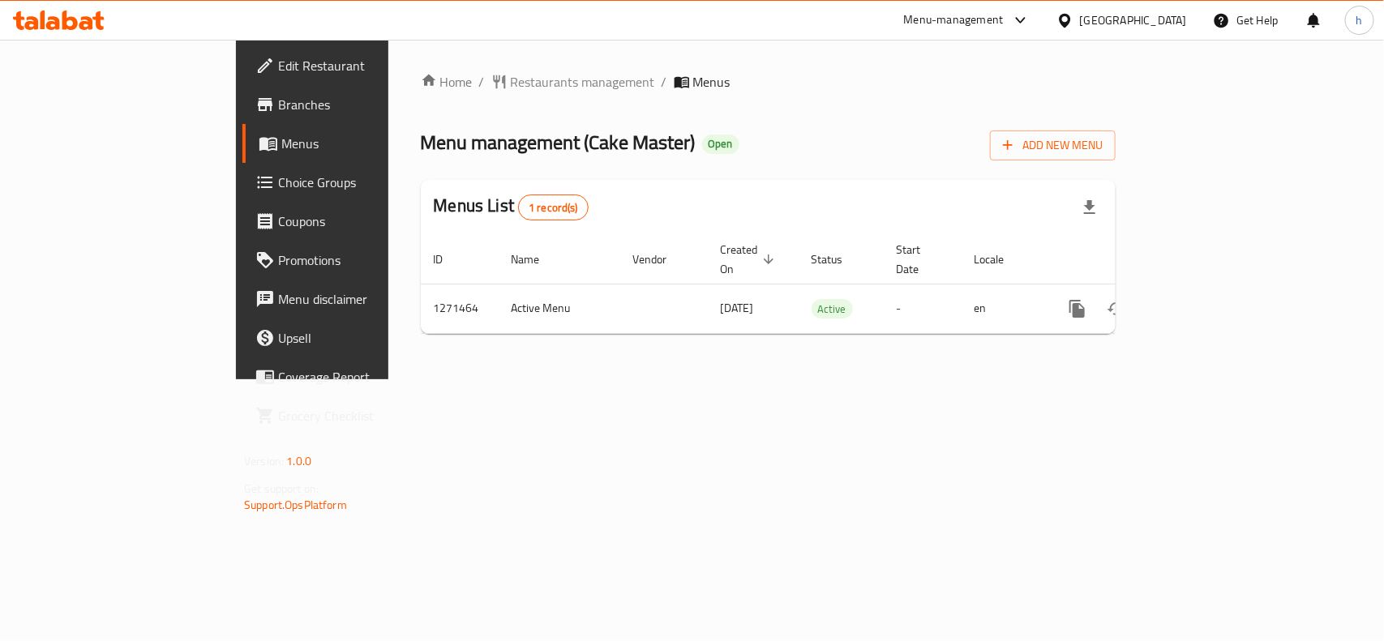
click at [1185, 24] on div "[GEOGRAPHIC_DATA]" at bounding box center [1133, 20] width 107 height 18
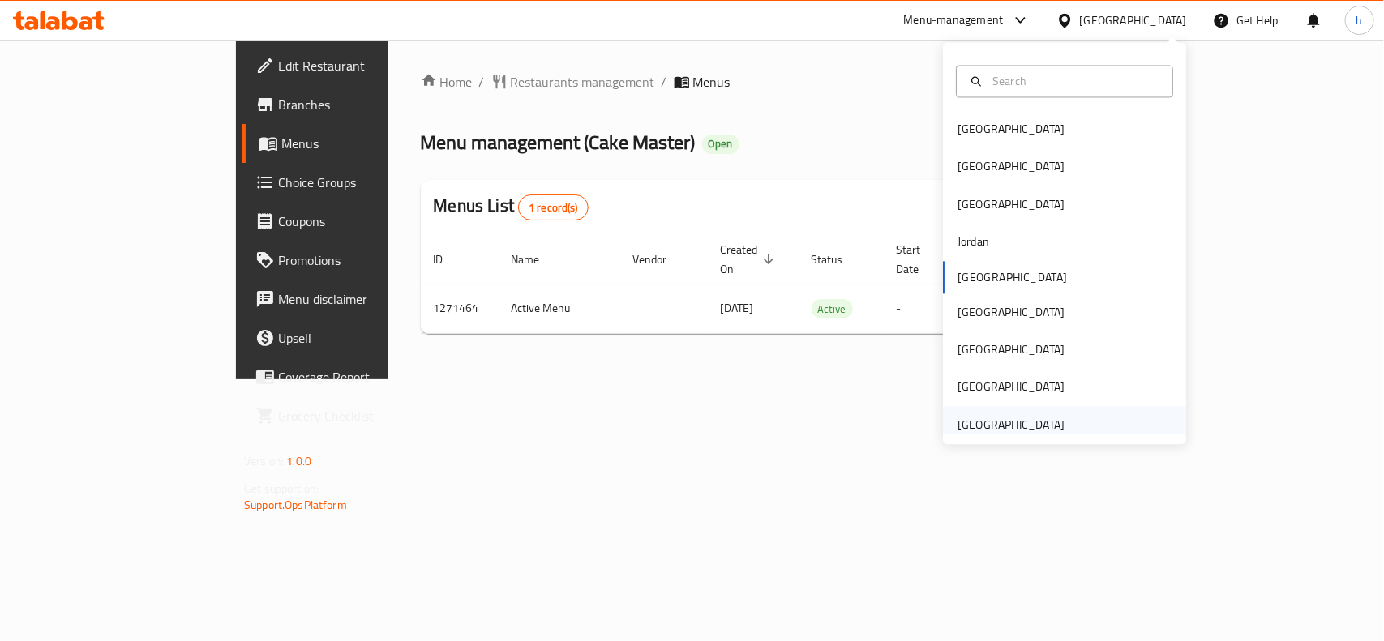
click at [1010, 430] on div "[GEOGRAPHIC_DATA]" at bounding box center [1010, 425] width 107 height 18
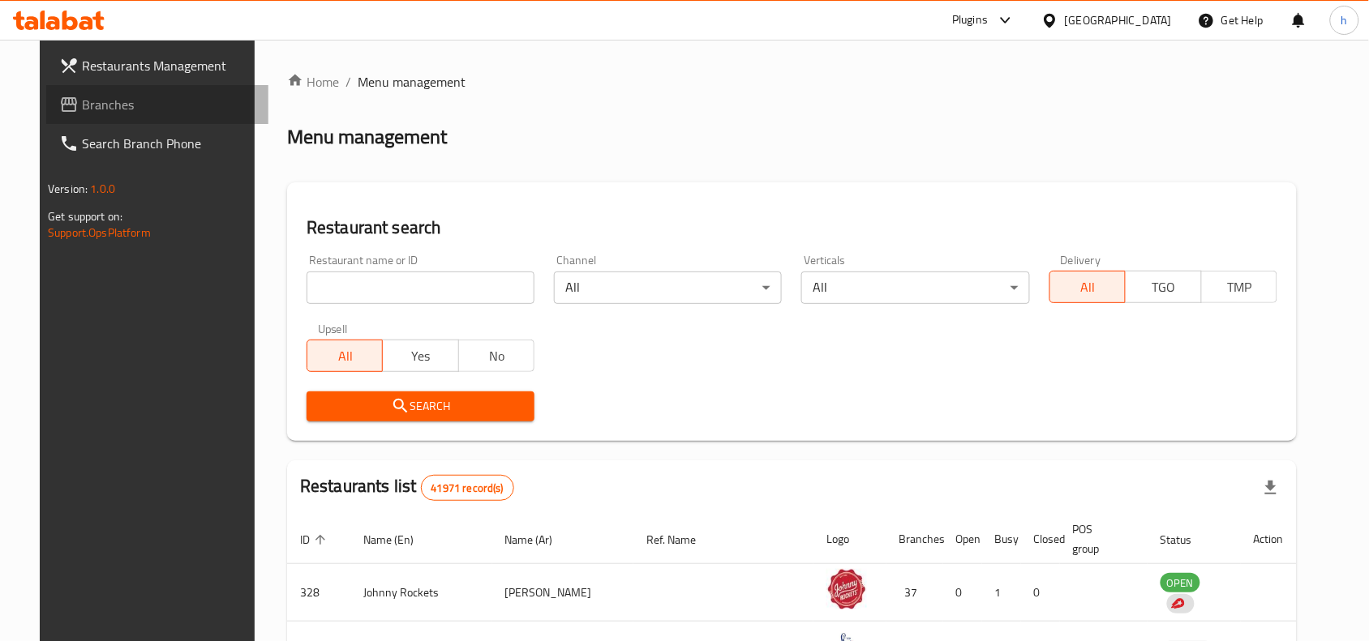
click at [102, 96] on span "Branches" at bounding box center [169, 104] width 174 height 19
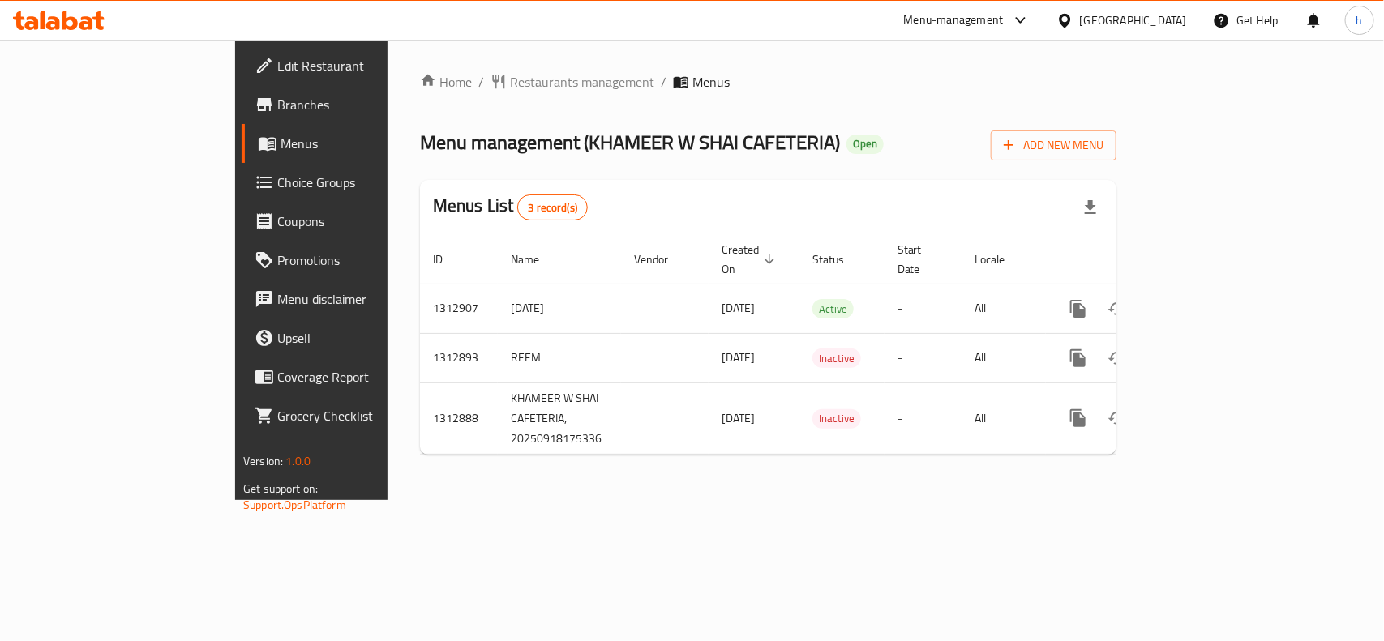
click at [1142, 11] on div "United Arab Emirates" at bounding box center [1133, 20] width 107 height 18
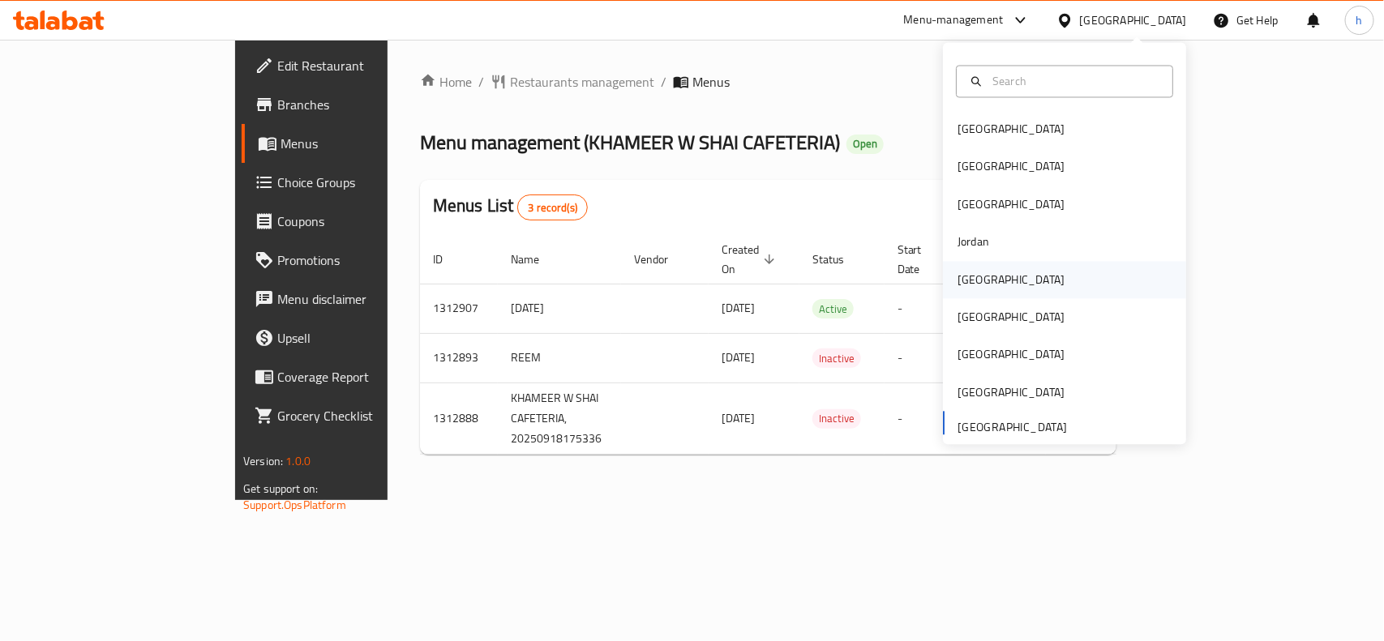
click at [974, 276] on div "[GEOGRAPHIC_DATA]" at bounding box center [1010, 280] width 107 height 18
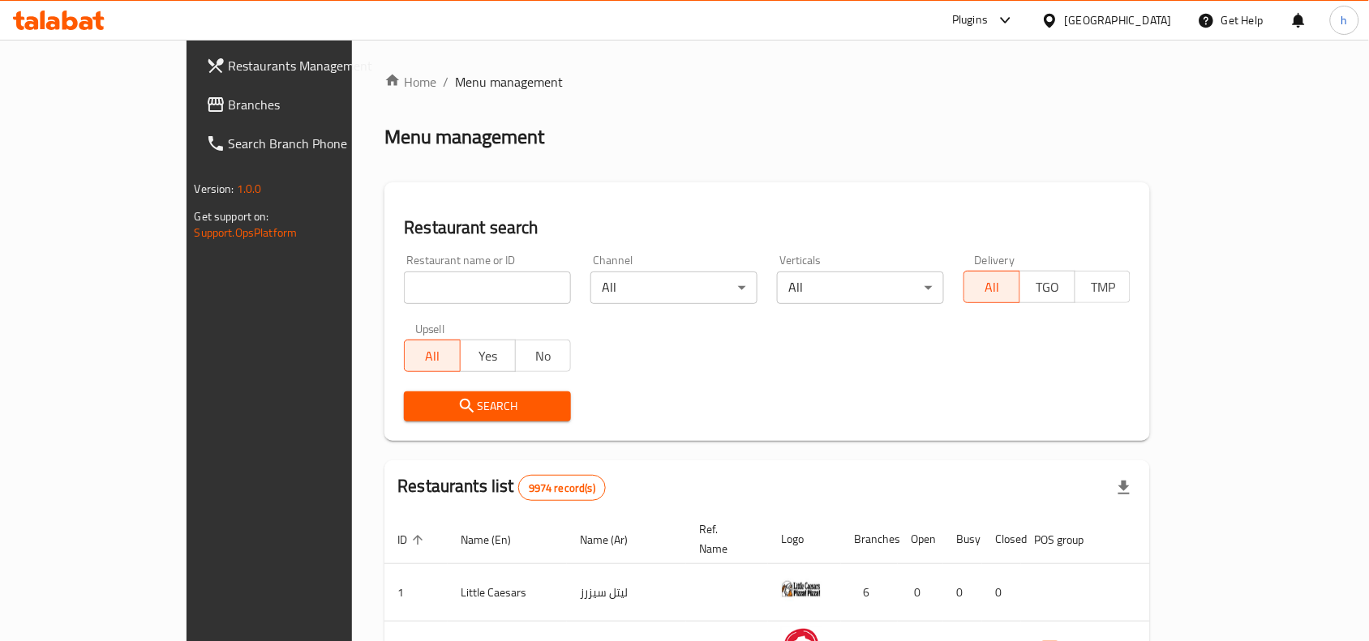
click at [229, 96] on span "Branches" at bounding box center [316, 104] width 174 height 19
